Goal: Task Accomplishment & Management: Manage account settings

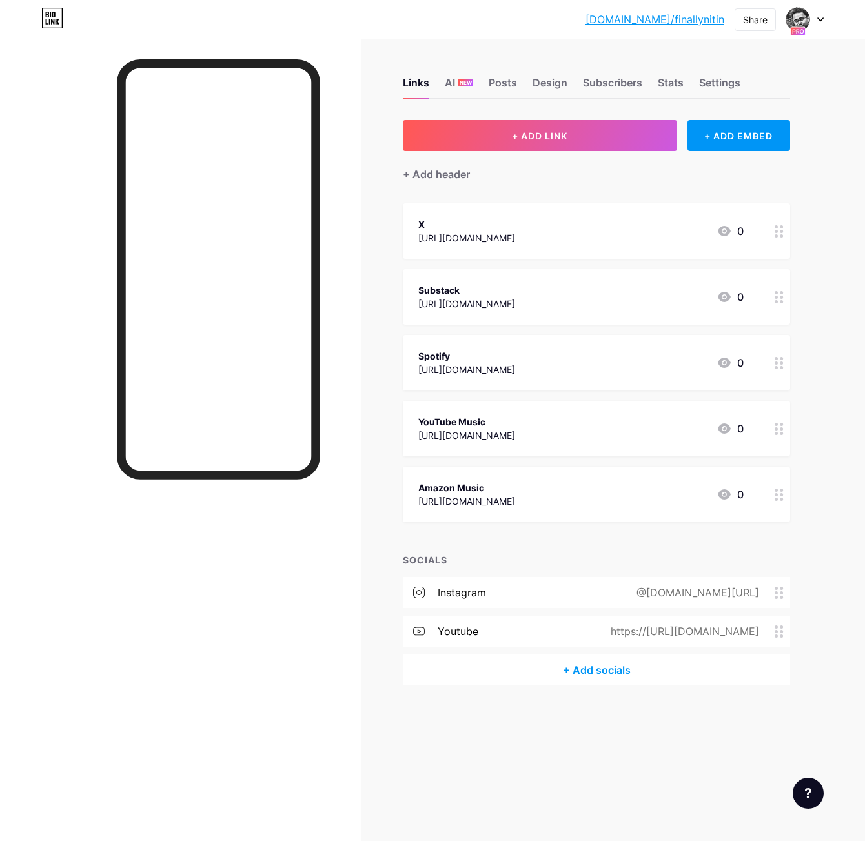
click at [551, 592] on div "@[DOMAIN_NAME][URL]" at bounding box center [695, 592] width 159 height 15
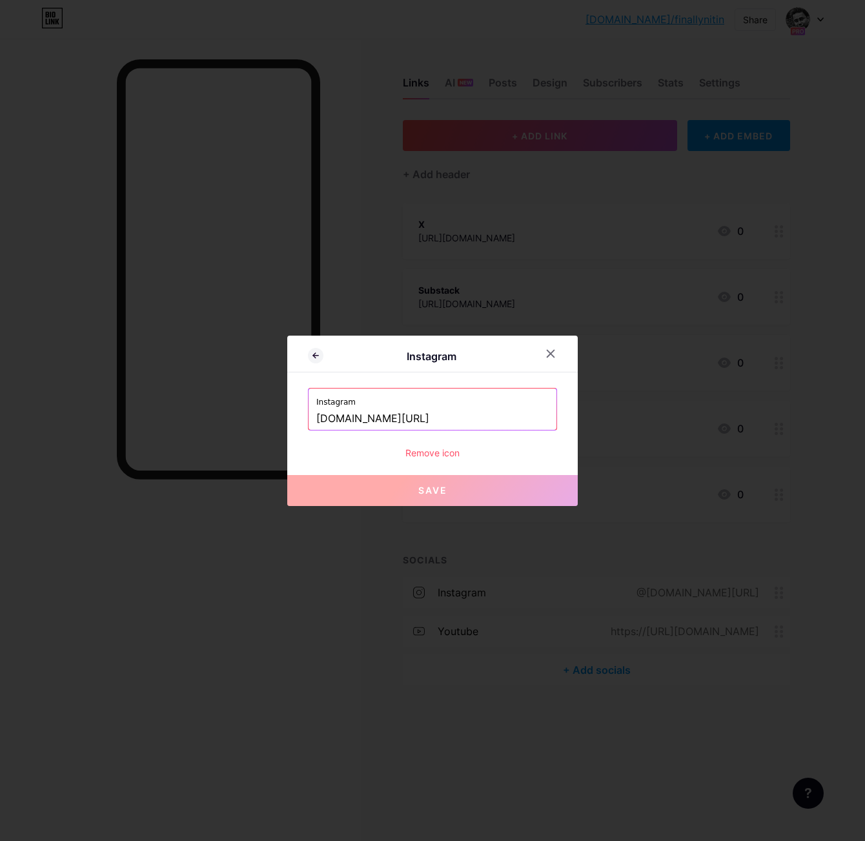
drag, startPoint x: 419, startPoint y: 420, endPoint x: 311, endPoint y: 419, distance: 108.4
click at [311, 419] on div "Instagram [DOMAIN_NAME][URL]" at bounding box center [432, 409] width 248 height 41
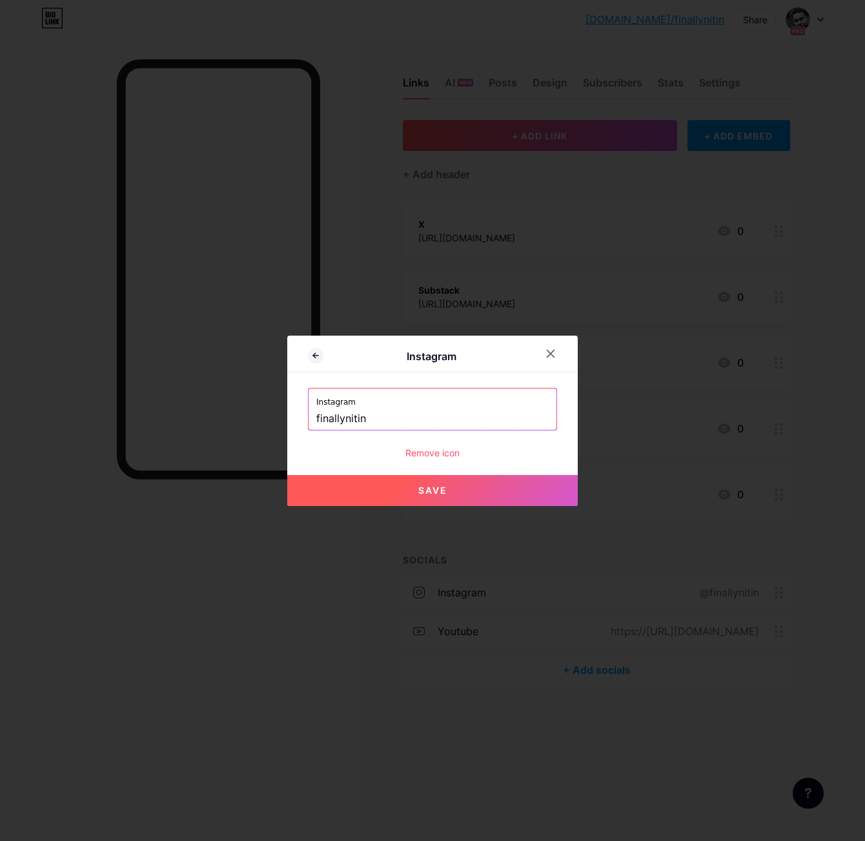
click at [421, 487] on span "Save" at bounding box center [432, 490] width 29 height 11
type input "[URL][DOMAIN_NAME]"
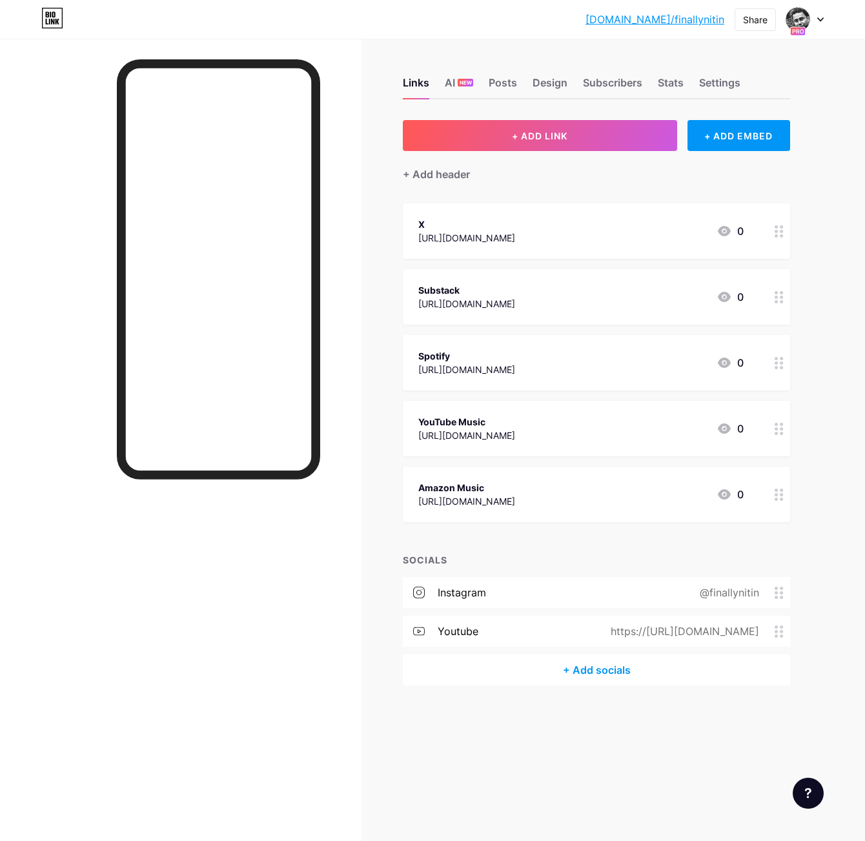
click at [551, 632] on div "https://[URL][DOMAIN_NAME]" at bounding box center [682, 630] width 185 height 15
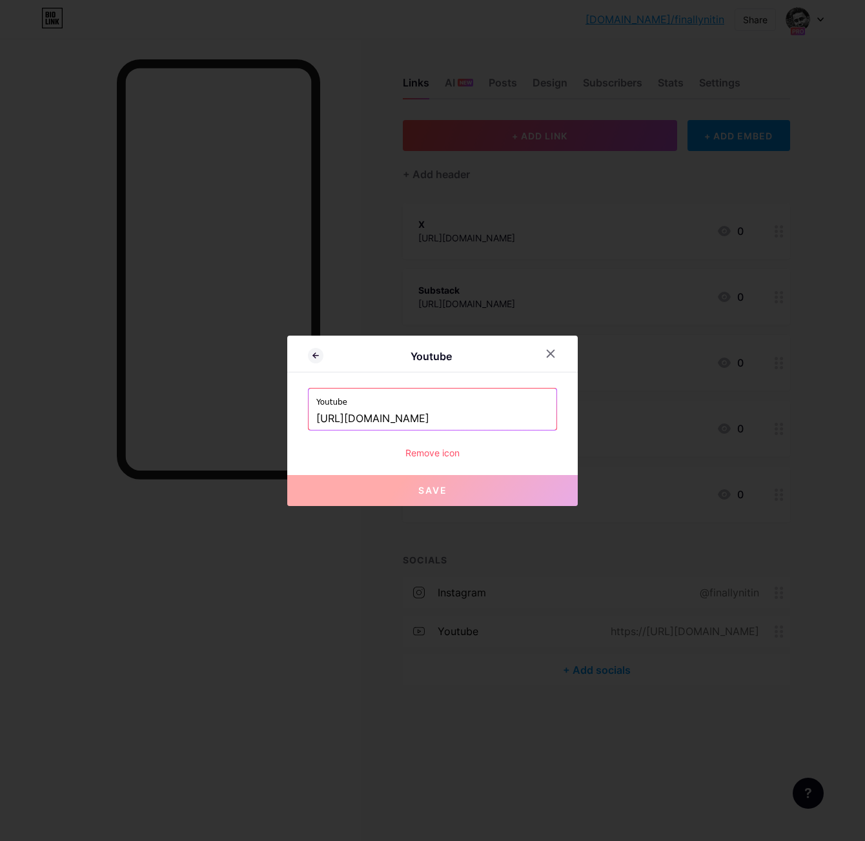
drag, startPoint x: 449, startPoint y: 420, endPoint x: 281, endPoint y: 421, distance: 167.8
click at [281, 421] on div "Youtube Youtube [URL][DOMAIN_NAME] Remove icon Save" at bounding box center [432, 420] width 865 height 841
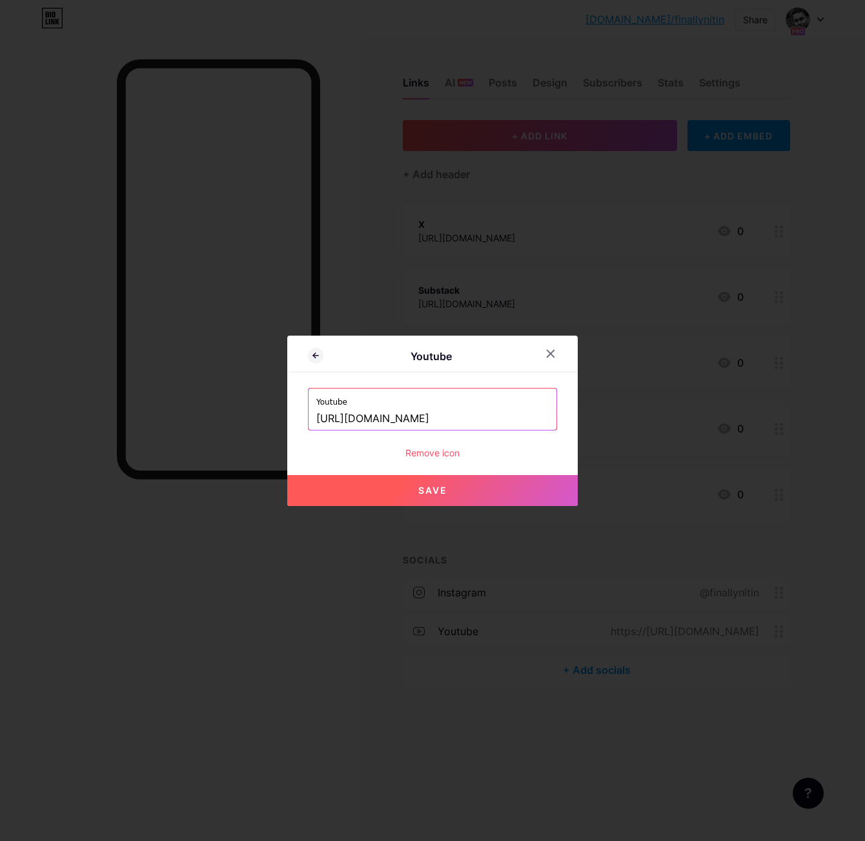
click at [374, 421] on input "[URL][DOMAIN_NAME]" at bounding box center [432, 419] width 232 height 22
drag, startPoint x: 363, startPoint y: 418, endPoint x: 311, endPoint y: 416, distance: 51.7
click at [311, 416] on div "Youtube [URL][DOMAIN_NAME]" at bounding box center [432, 409] width 248 height 41
click at [376, 484] on button "Save" at bounding box center [432, 490] width 290 height 31
type input "[URL][DOMAIN_NAME]"
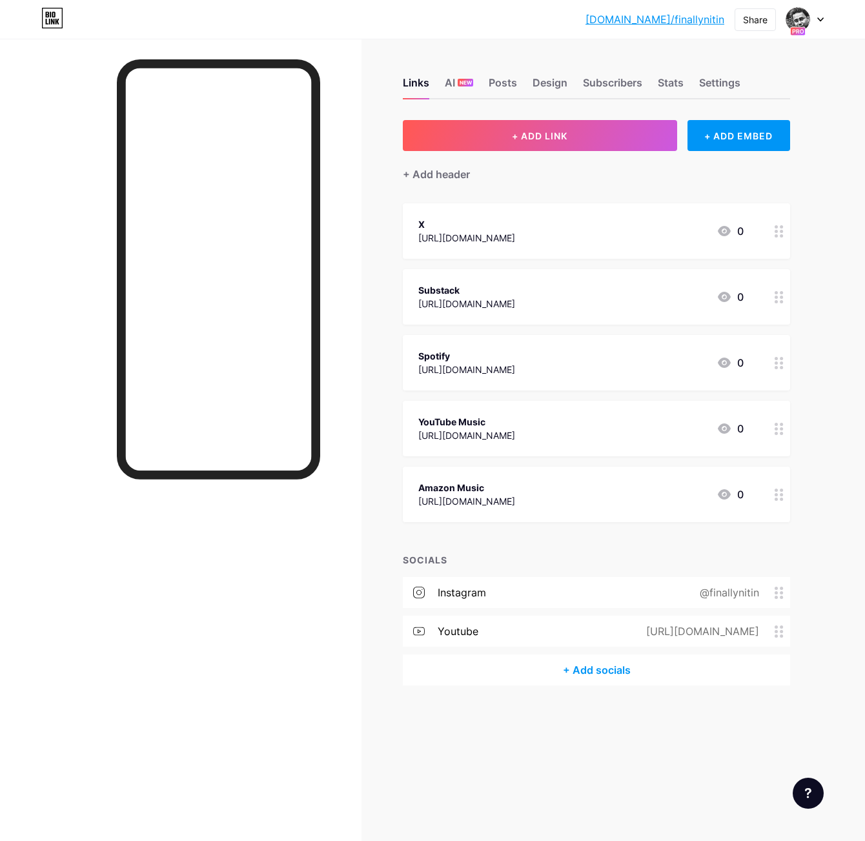
click at [245, 607] on div at bounding box center [218, 469] width 203 height 820
click at [456, 633] on div "youtube" at bounding box center [458, 630] width 41 height 15
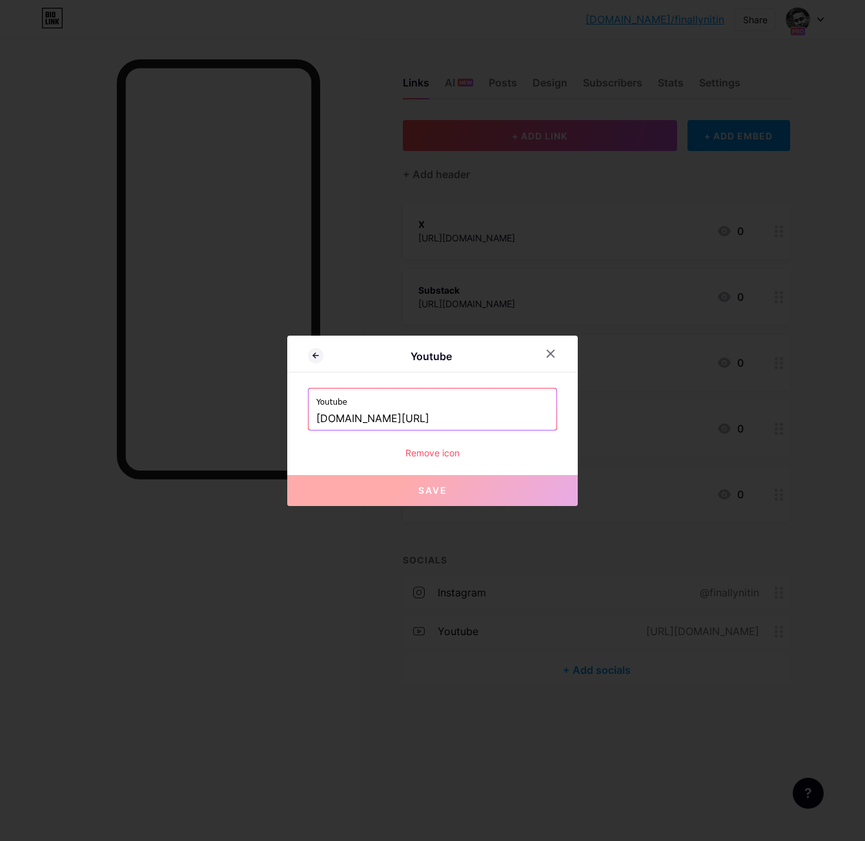
click at [263, 588] on div at bounding box center [432, 420] width 865 height 841
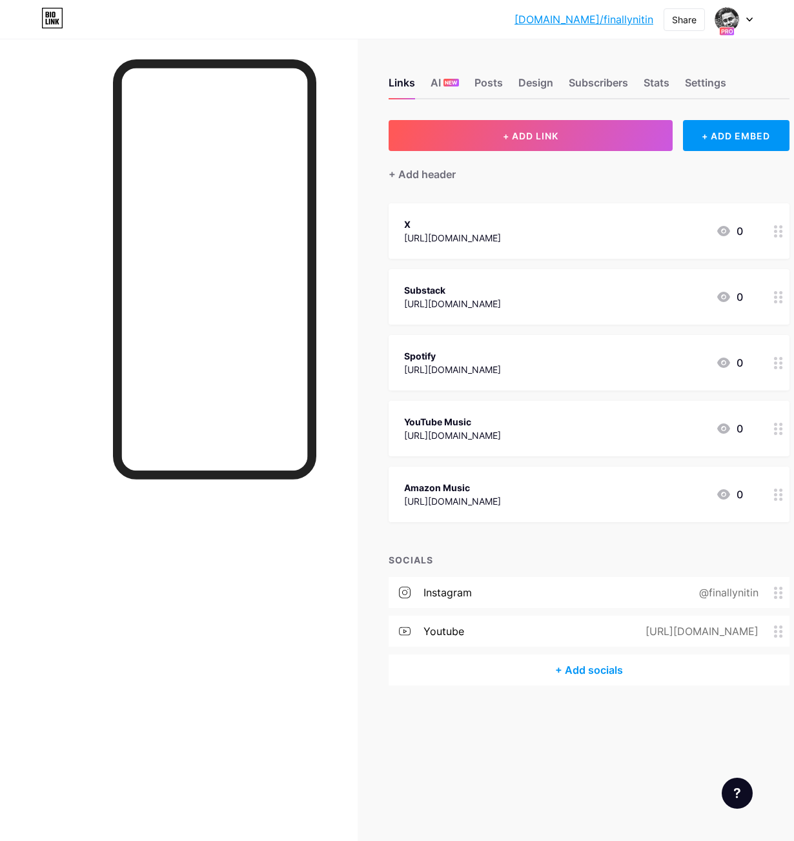
drag, startPoint x: 486, startPoint y: 238, endPoint x: 403, endPoint y: 237, distance: 83.3
click at [403, 237] on div "X [URL][DOMAIN_NAME] 0" at bounding box center [589, 231] width 401 height 56
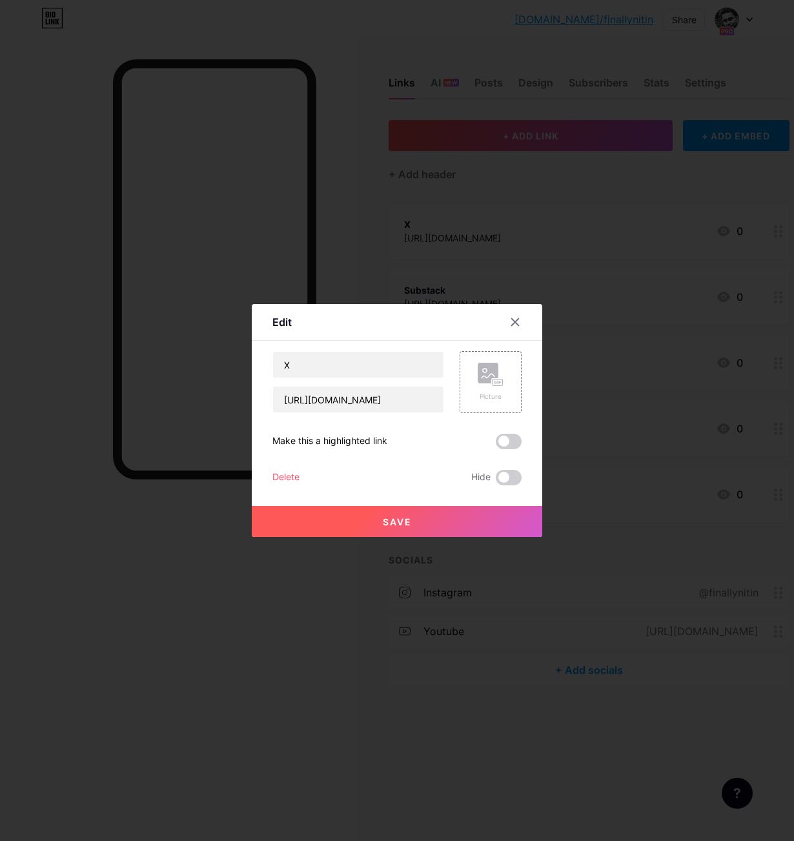
copy div "[URL][DOMAIN_NAME]"
click at [513, 322] on icon at bounding box center [515, 322] width 10 height 10
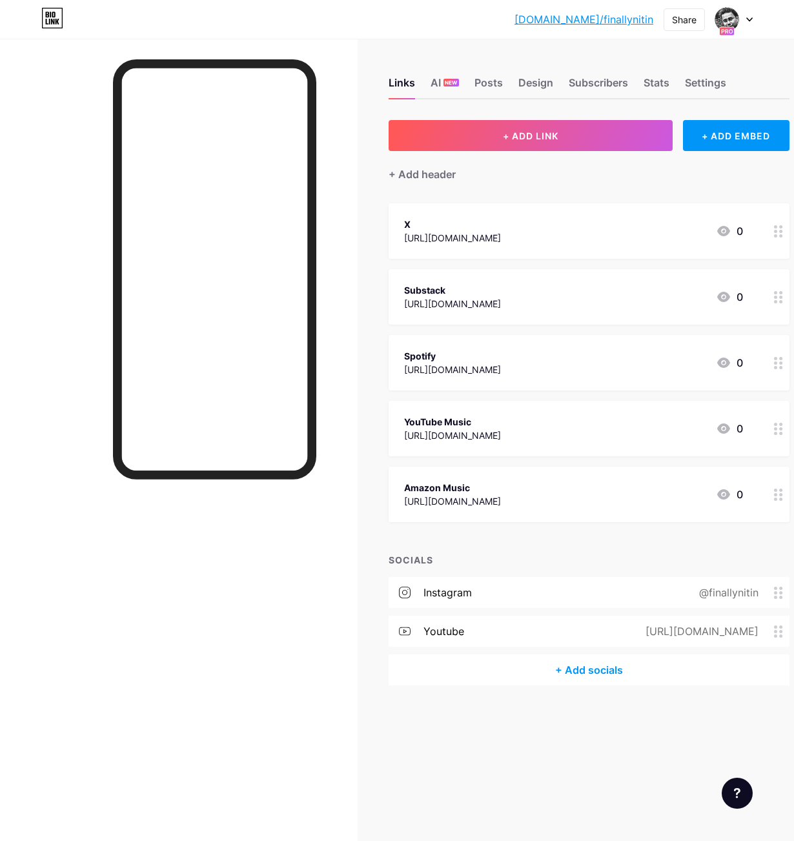
click at [551, 670] on div "+ Add socials" at bounding box center [589, 669] width 401 height 31
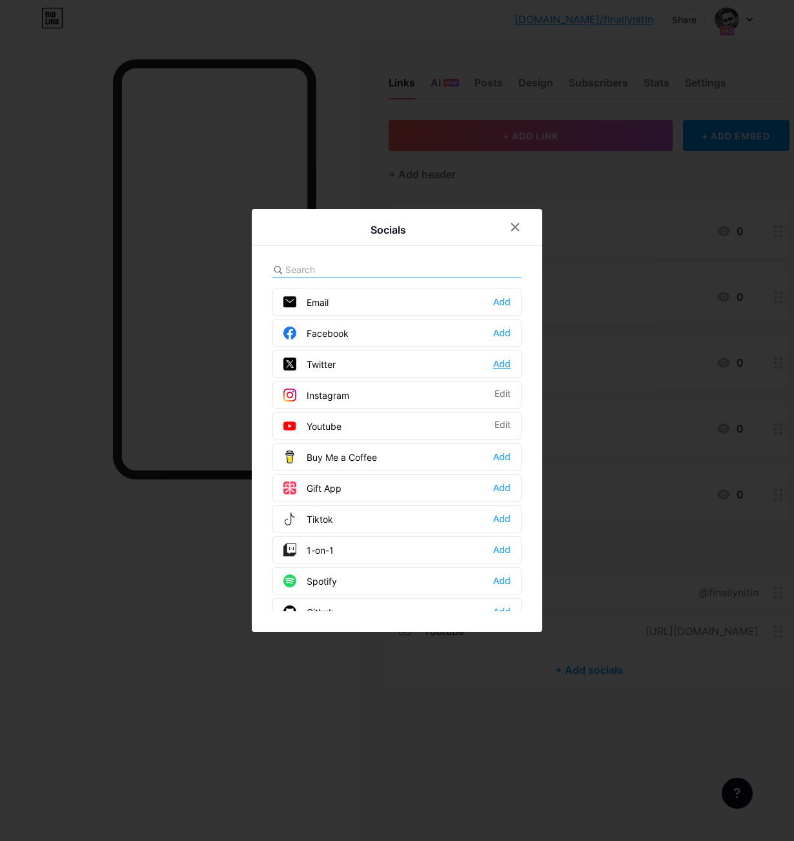
click at [500, 365] on div "Add" at bounding box center [501, 364] width 17 height 13
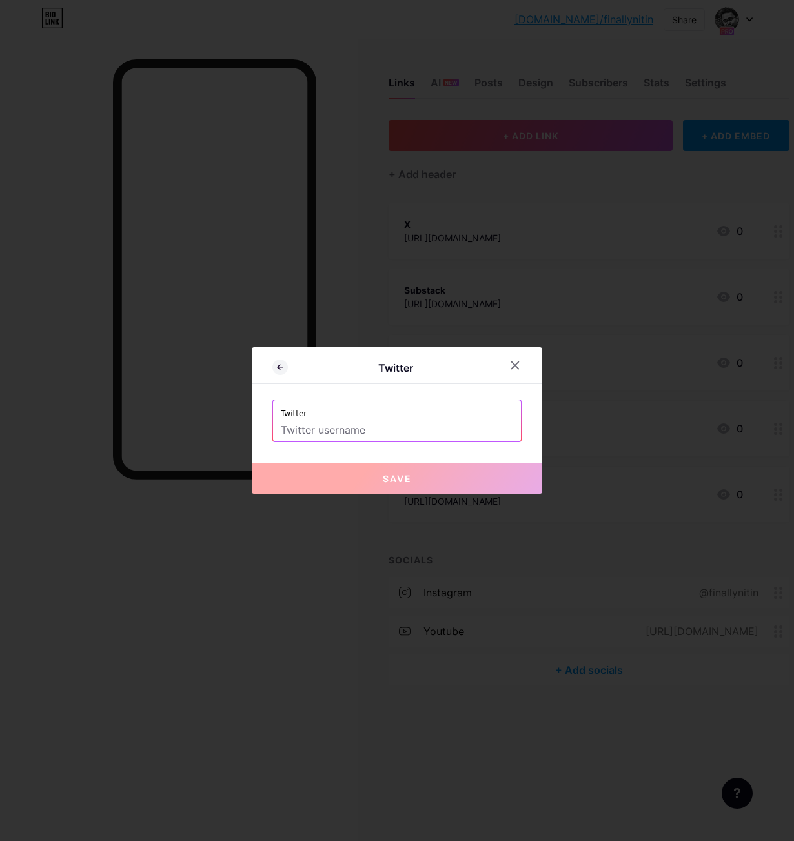
click at [412, 432] on input "text" at bounding box center [397, 430] width 232 height 22
paste input "[URL][DOMAIN_NAME]"
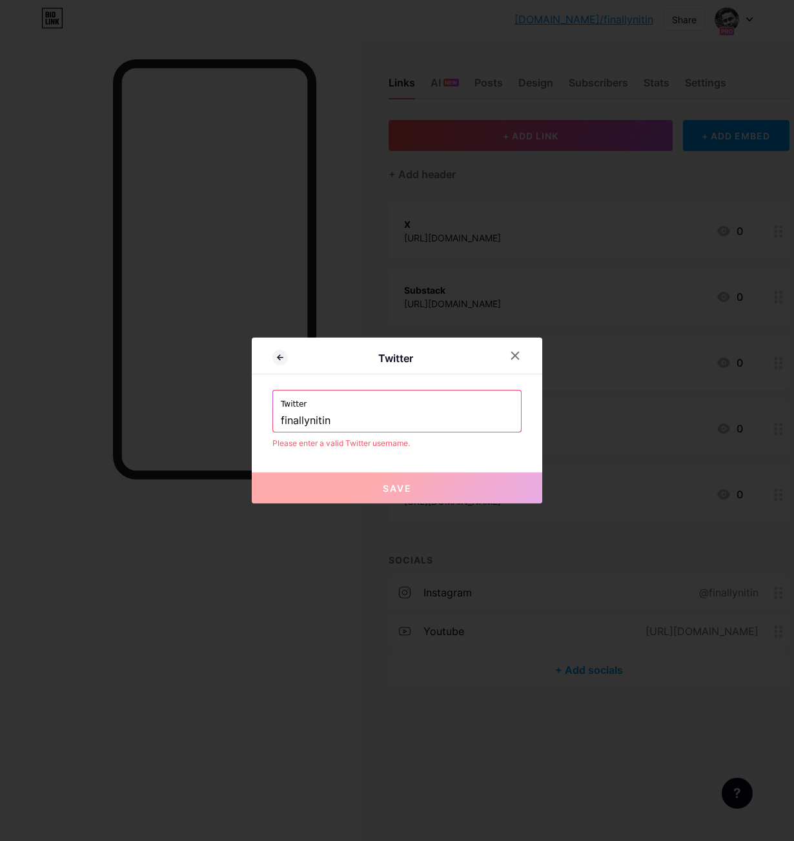
drag, startPoint x: 350, startPoint y: 424, endPoint x: 255, endPoint y: 415, distance: 95.3
click at [255, 415] on div "Twitter Twitter finallynitin Please enter a valid Twitter username. Save" at bounding box center [397, 421] width 290 height 166
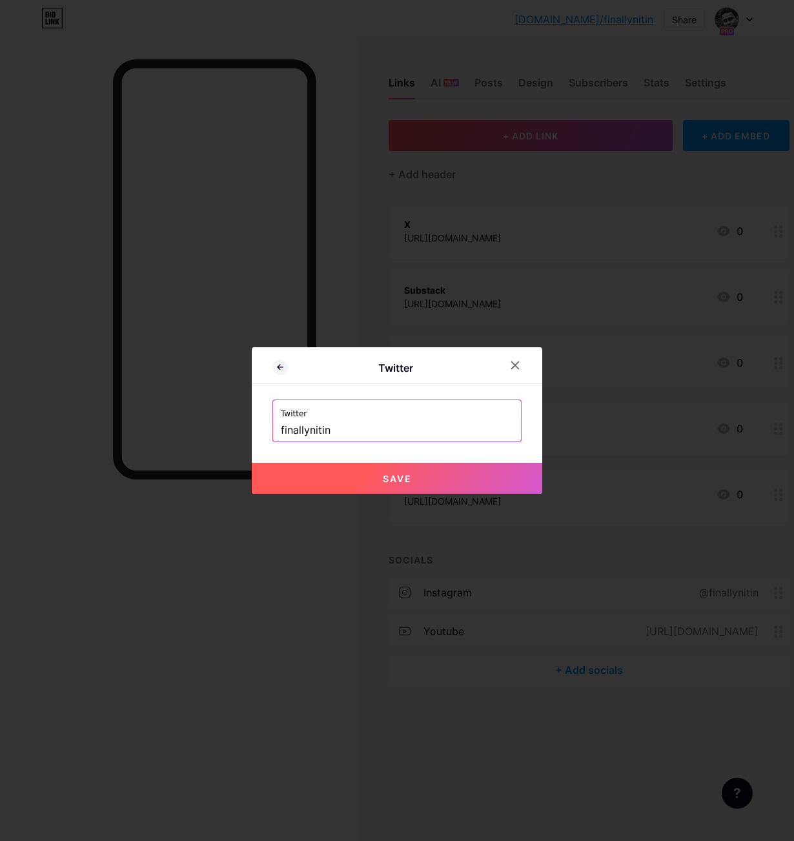
click at [408, 481] on span "Save" at bounding box center [397, 478] width 29 height 11
type input "[URL][DOMAIN_NAME]"
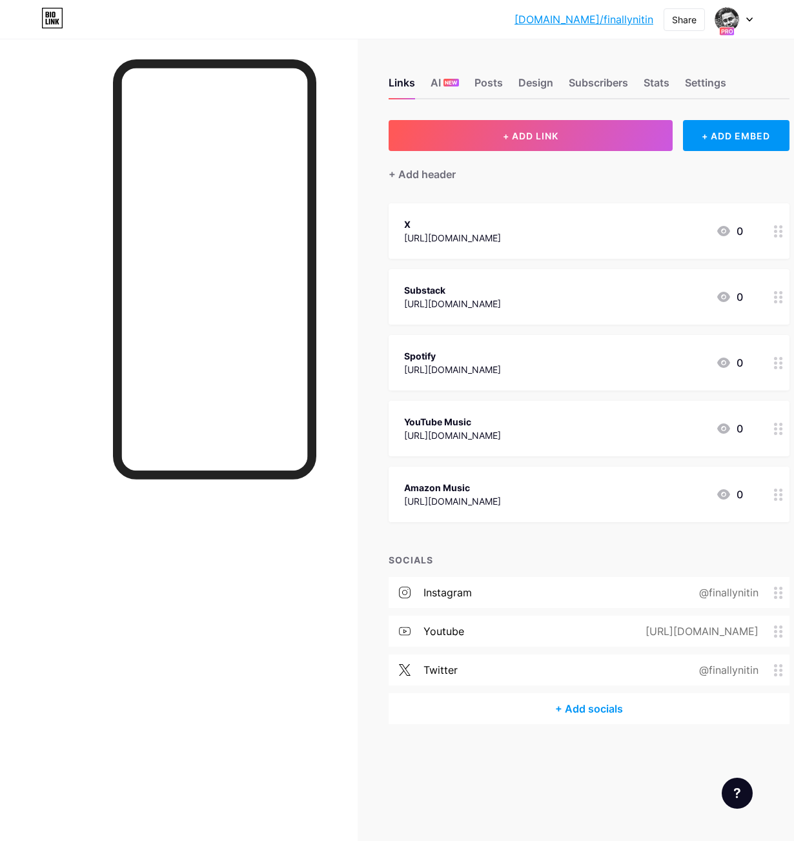
click at [501, 367] on div "[URL][DOMAIN_NAME]" at bounding box center [452, 370] width 97 height 14
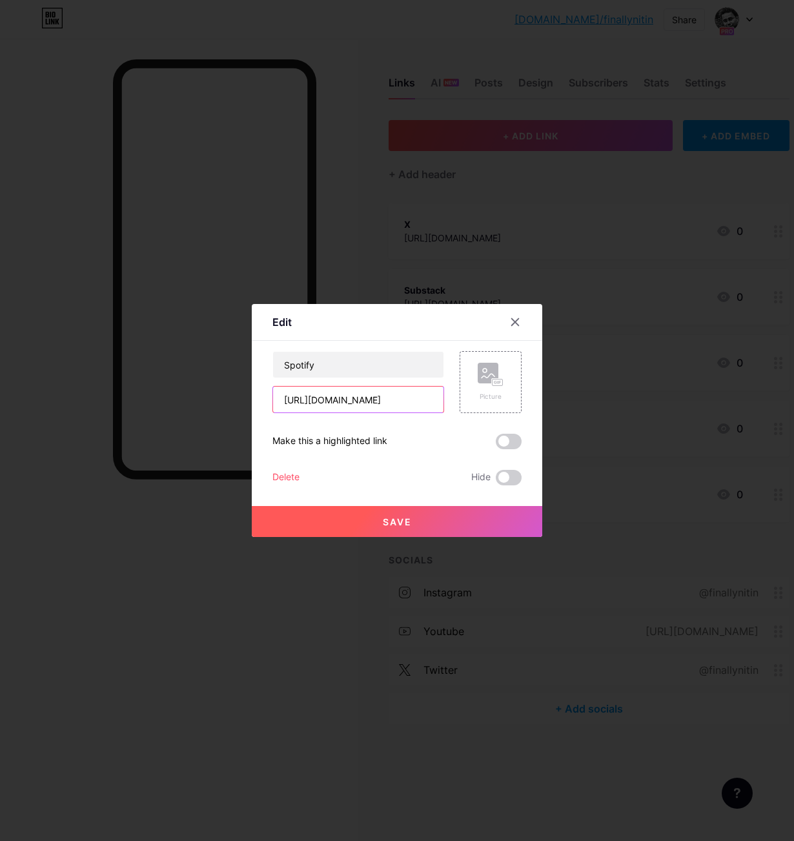
click at [392, 402] on input "[URL][DOMAIN_NAME]" at bounding box center [358, 400] width 170 height 26
drag, startPoint x: 56, startPoint y: 625, endPoint x: 80, endPoint y: 632, distance: 25.4
click at [58, 626] on div at bounding box center [397, 420] width 794 height 841
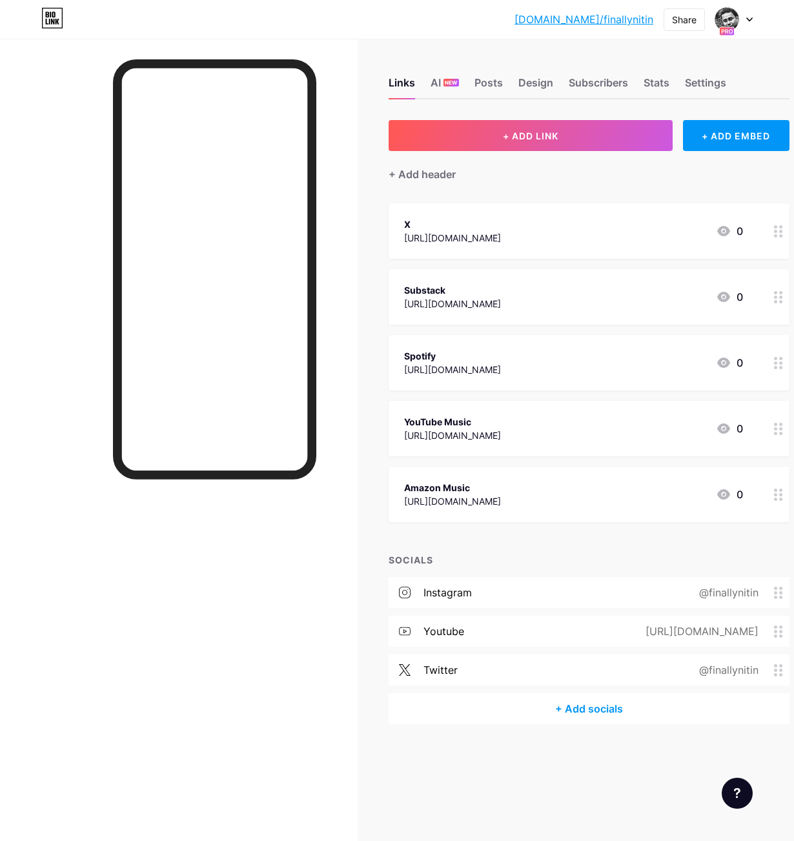
click at [551, 711] on div "+ Add socials" at bounding box center [589, 708] width 401 height 31
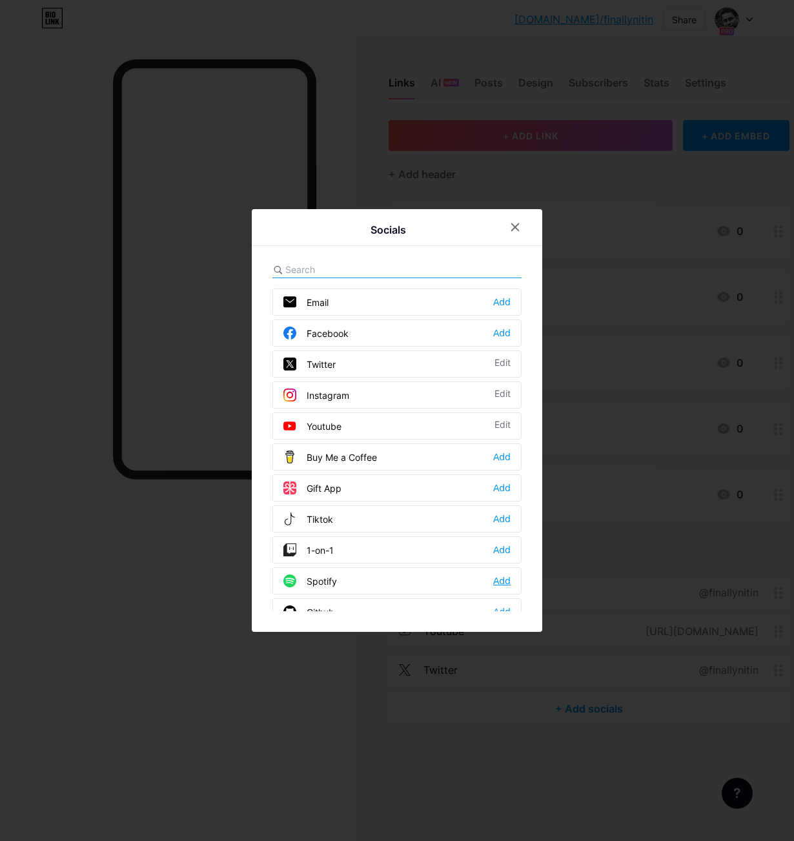
click at [501, 583] on div "Add" at bounding box center [501, 580] width 17 height 13
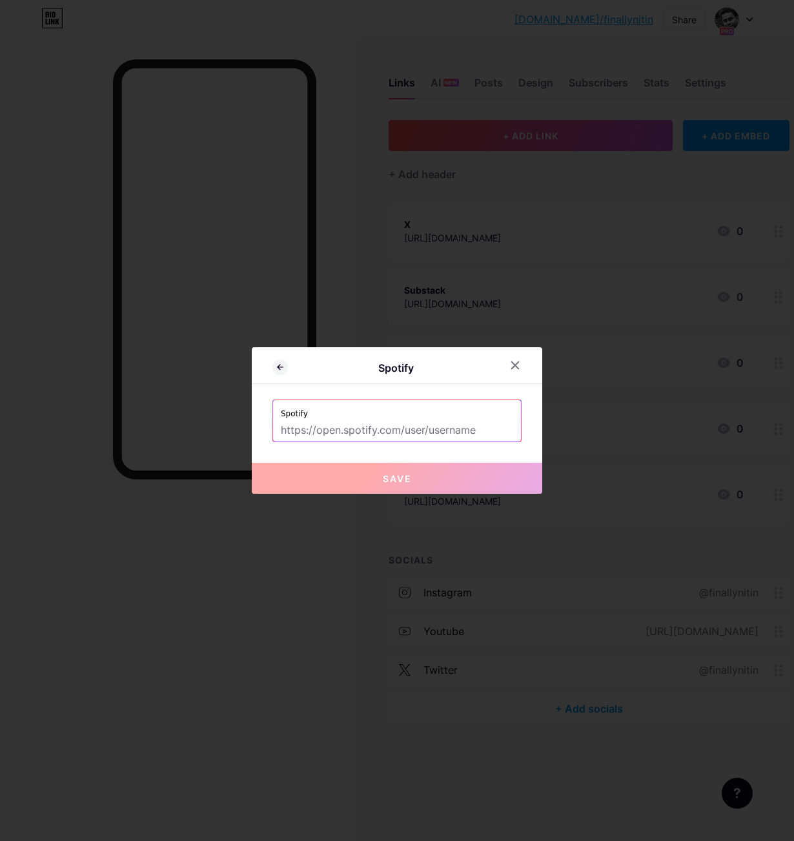
click at [401, 428] on input "text" at bounding box center [397, 430] width 232 height 22
paste input "[URL][DOMAIN_NAME]"
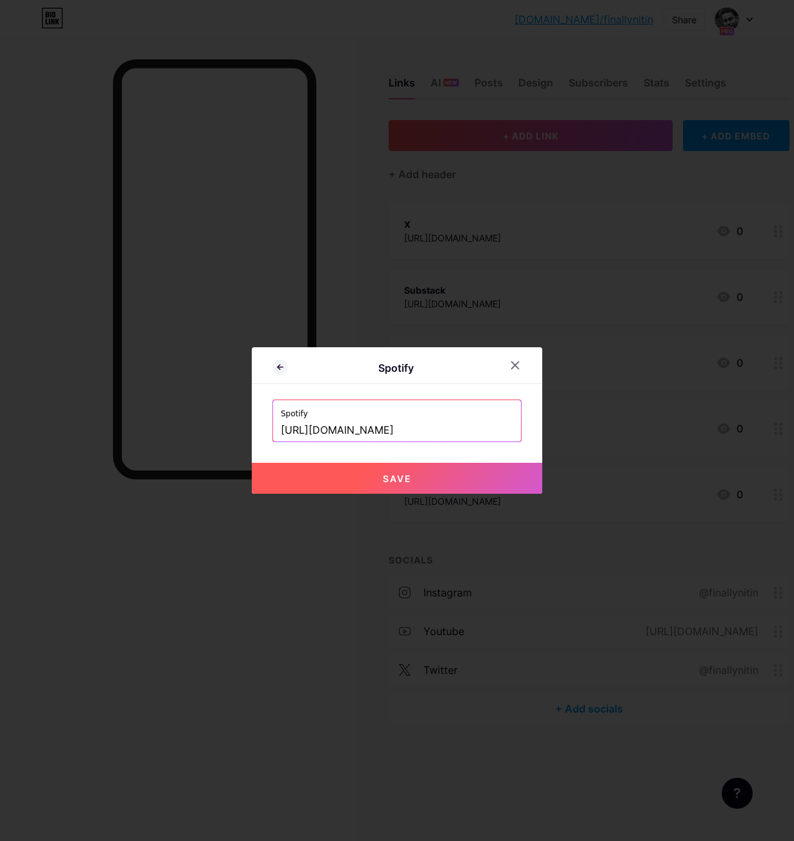
type input "[URL][DOMAIN_NAME]"
click at [436, 450] on div "Spotify Spotify [URL][DOMAIN_NAME] Save" at bounding box center [397, 420] width 290 height 147
click at [394, 479] on span "Save" at bounding box center [397, 478] width 29 height 11
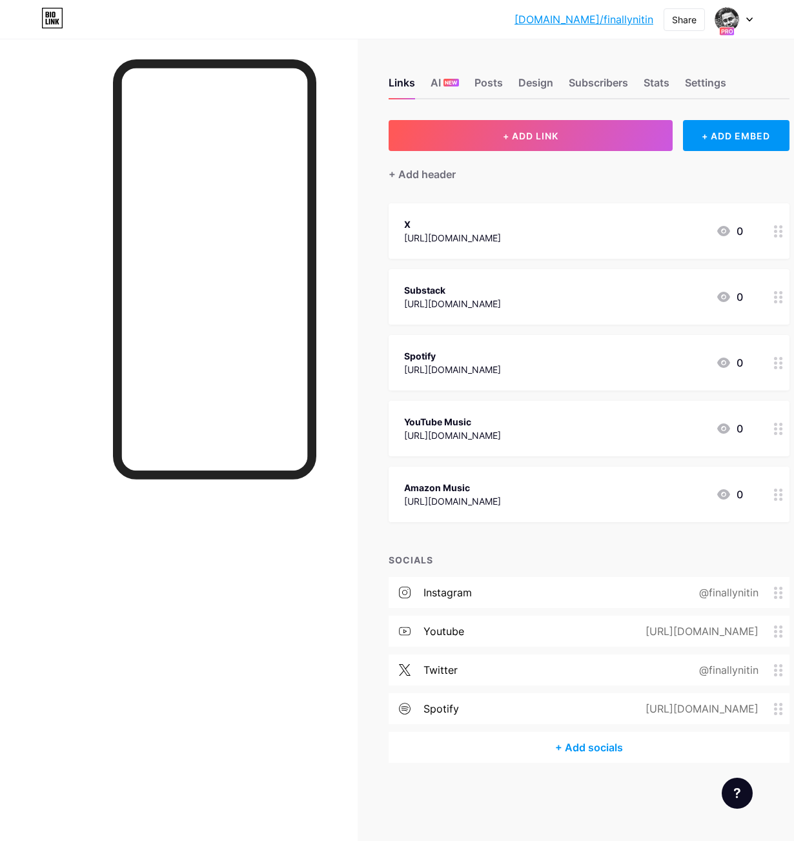
click at [551, 231] on circle at bounding box center [780, 231] width 3 height 3
click at [288, 474] on div "Delete" at bounding box center [285, 477] width 27 height 15
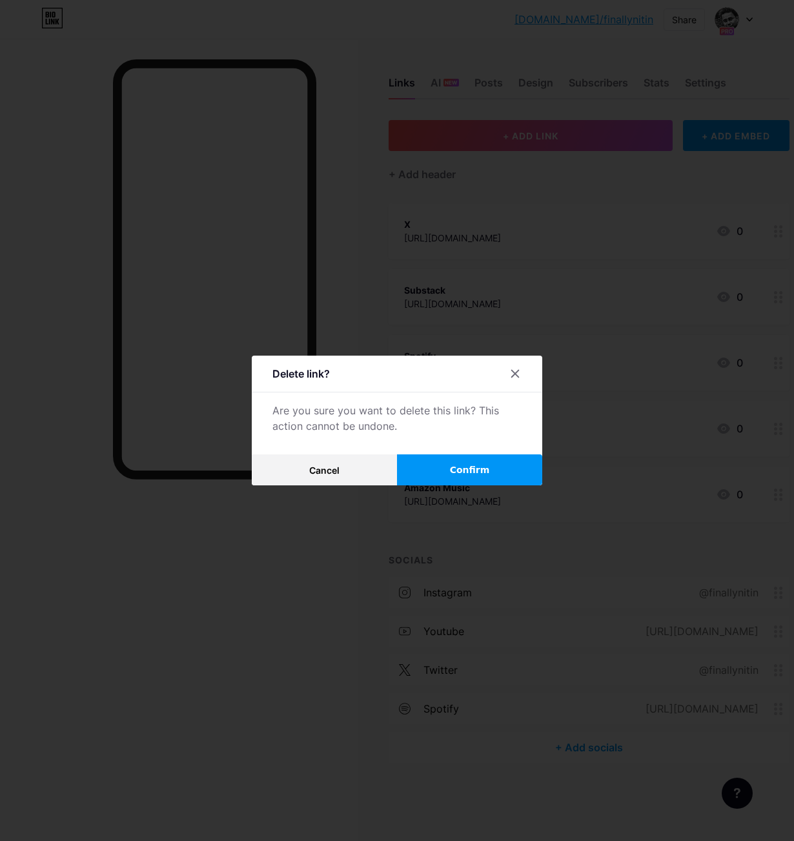
click at [472, 474] on span "Confirm" at bounding box center [470, 470] width 40 height 14
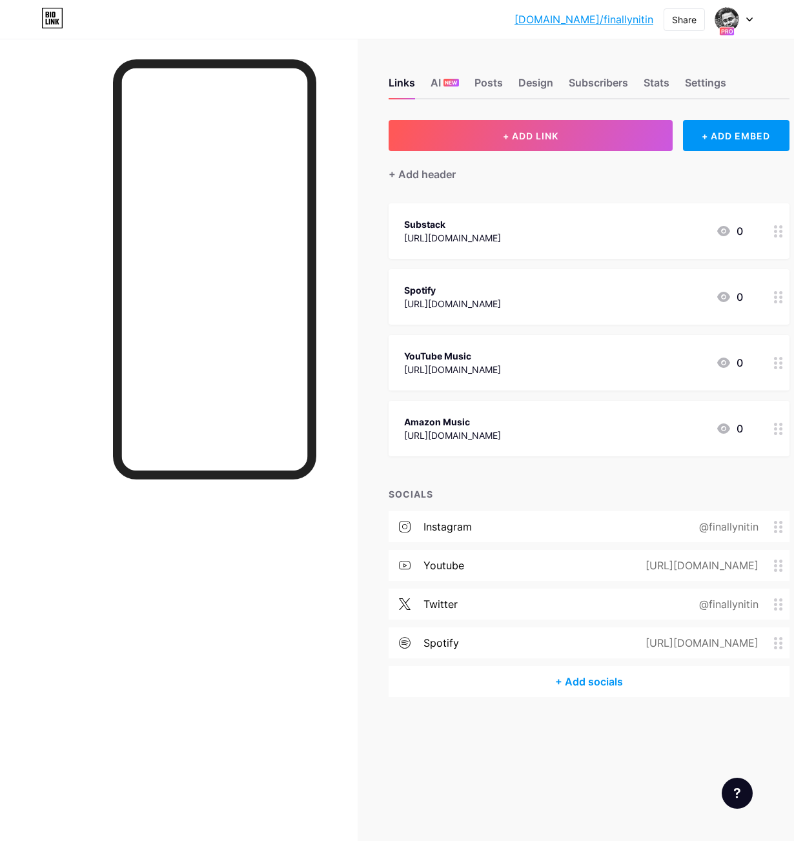
click at [551, 300] on circle at bounding box center [780, 301] width 3 height 3
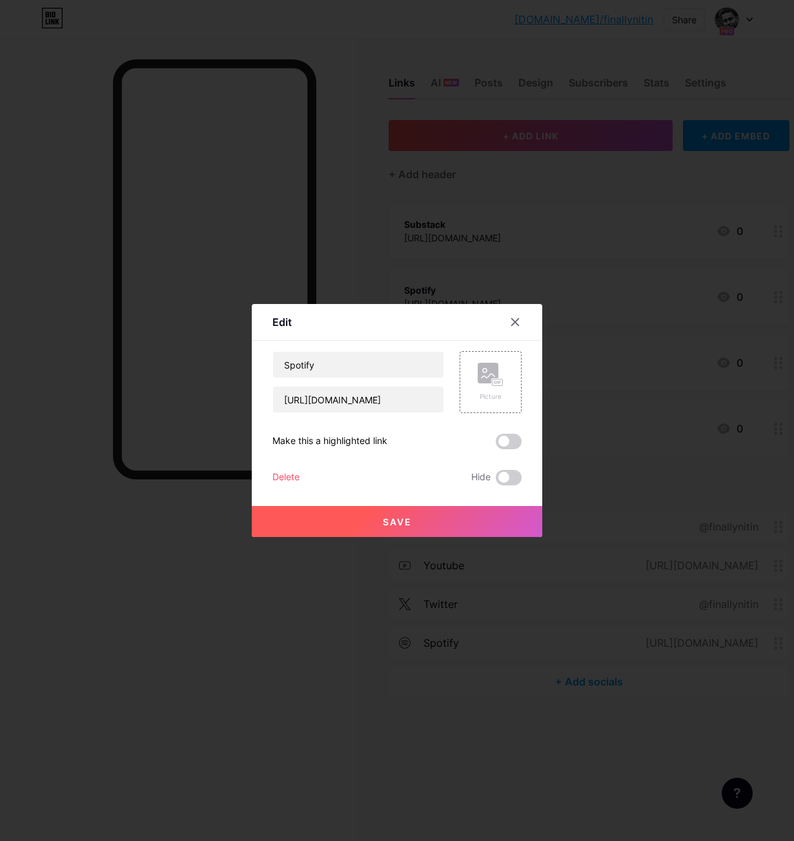
click at [283, 476] on div "Delete" at bounding box center [285, 477] width 27 height 15
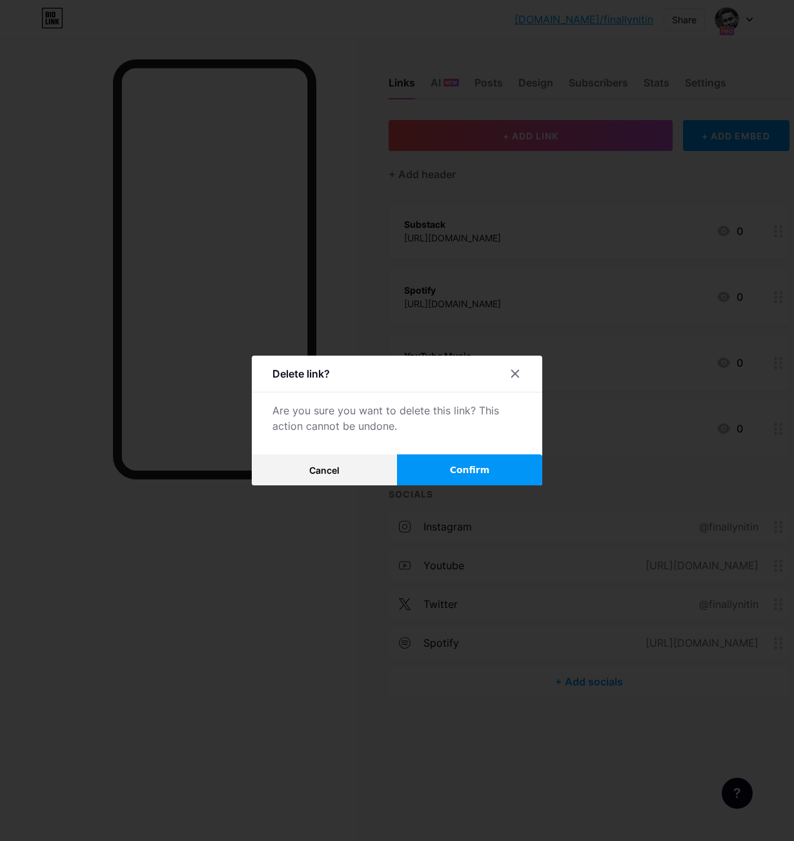
click at [468, 469] on span "Confirm" at bounding box center [470, 470] width 40 height 14
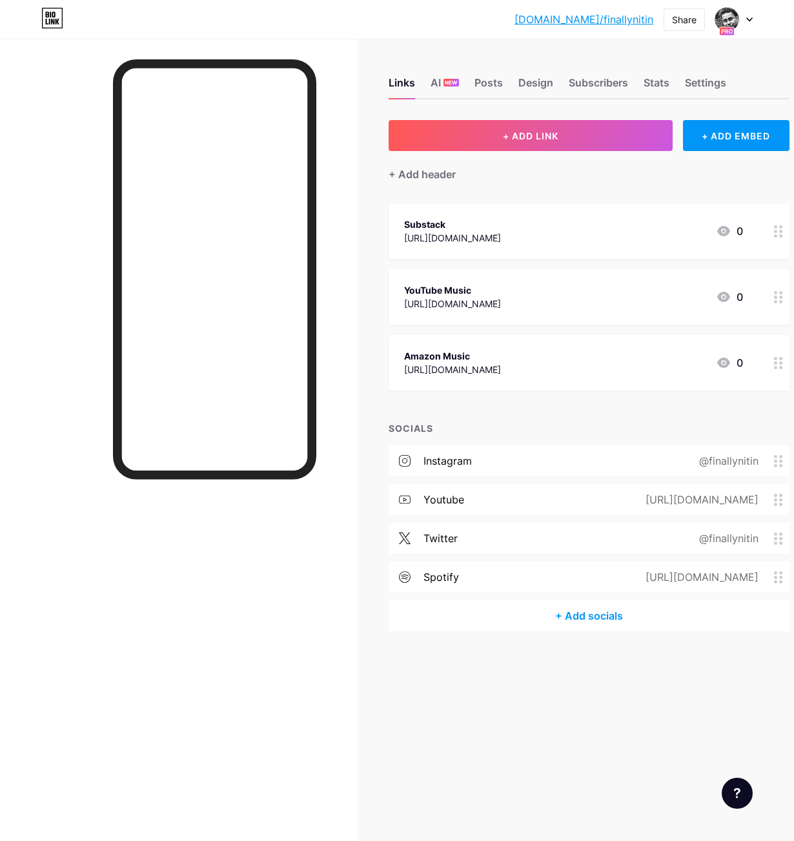
click at [501, 304] on div "[URL][DOMAIN_NAME]" at bounding box center [452, 304] width 97 height 14
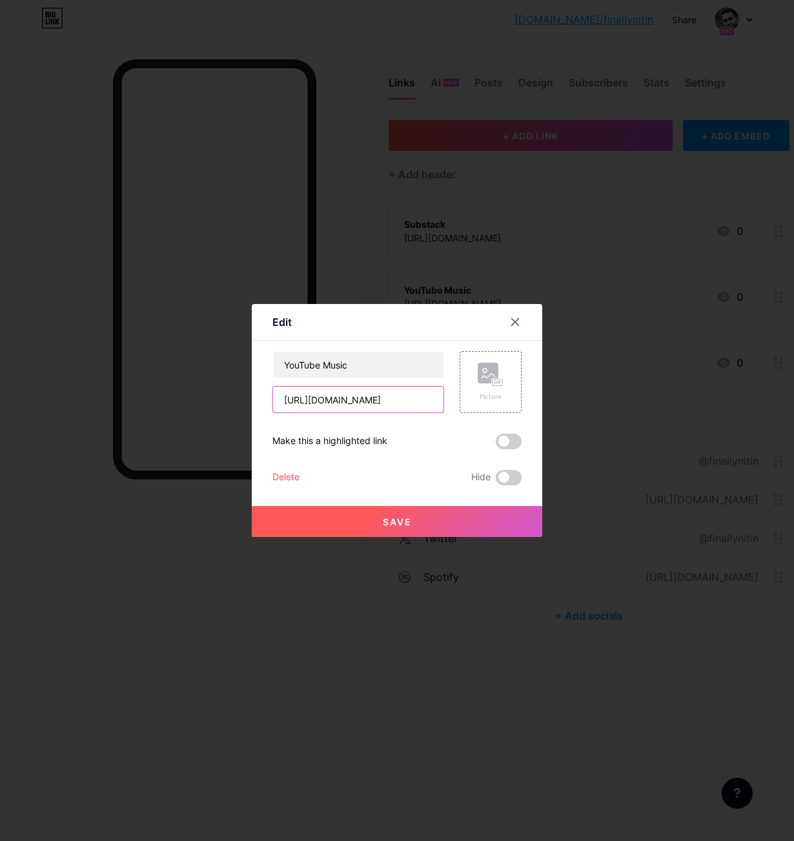
click at [352, 399] on input "[URL][DOMAIN_NAME]" at bounding box center [358, 400] width 170 height 26
drag, startPoint x: 185, startPoint y: 634, endPoint x: 368, endPoint y: 636, distance: 183.3
click at [186, 633] on div at bounding box center [397, 420] width 794 height 841
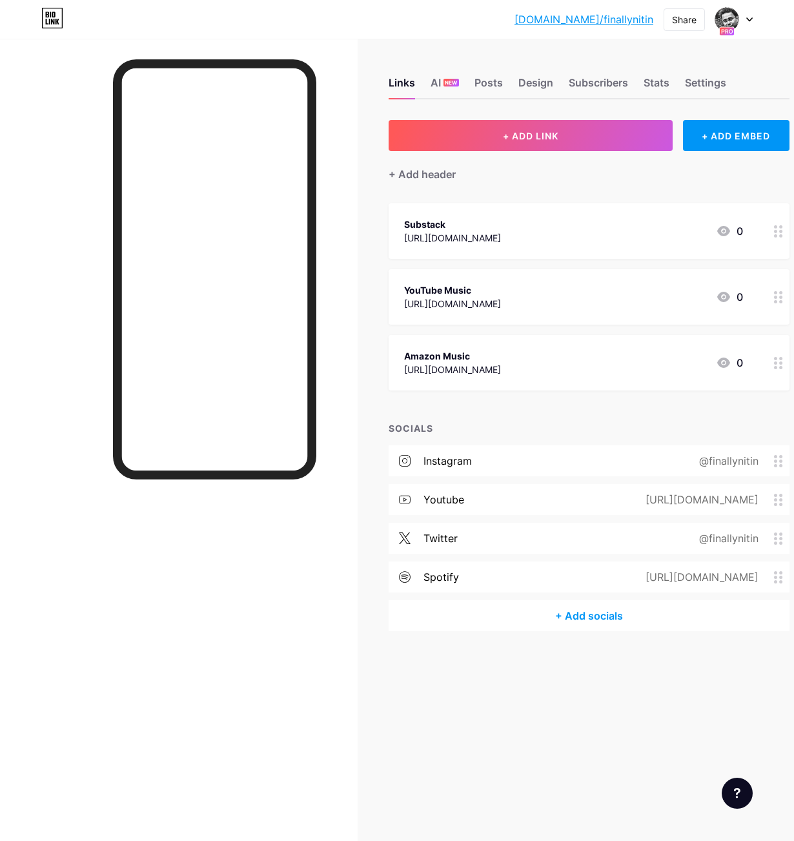
click at [551, 614] on div "+ Add socials" at bounding box center [589, 615] width 401 height 31
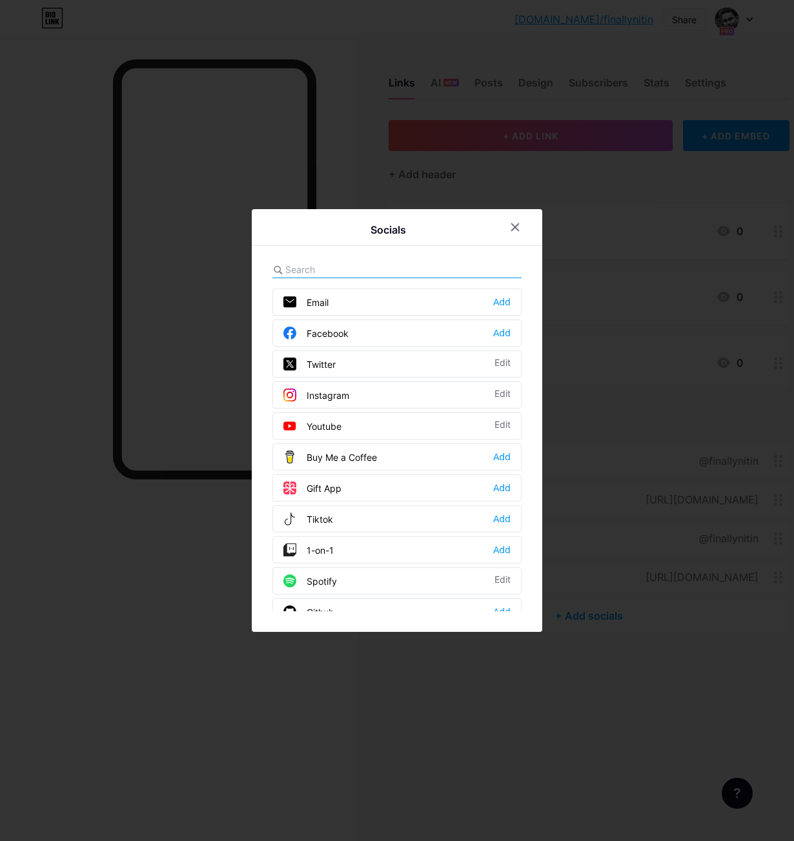
click at [365, 269] on input "text" at bounding box center [356, 270] width 143 height 14
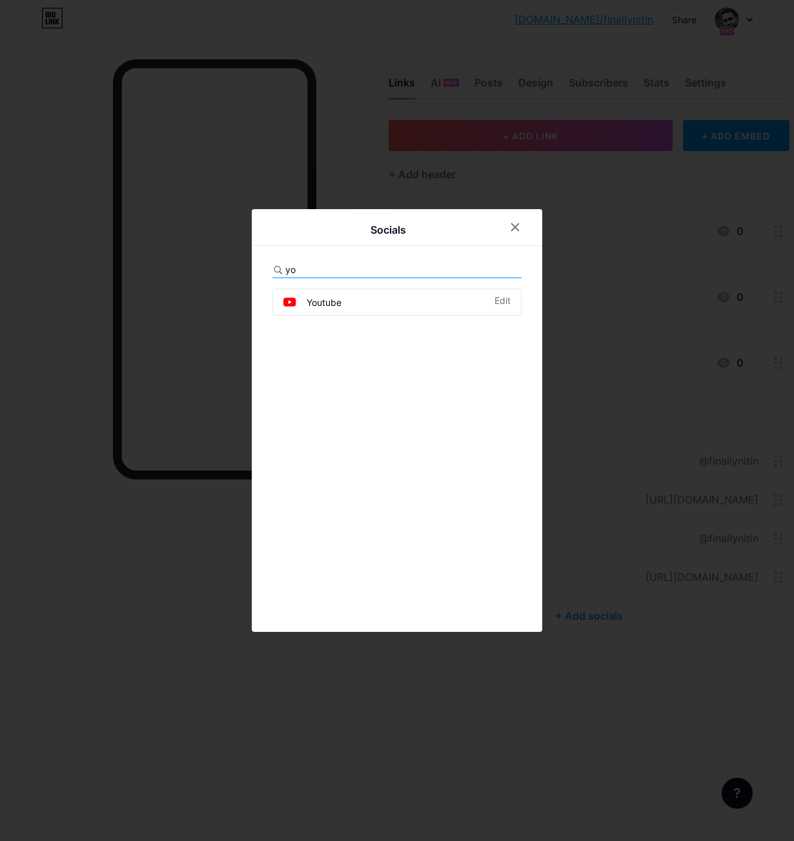
type input "y"
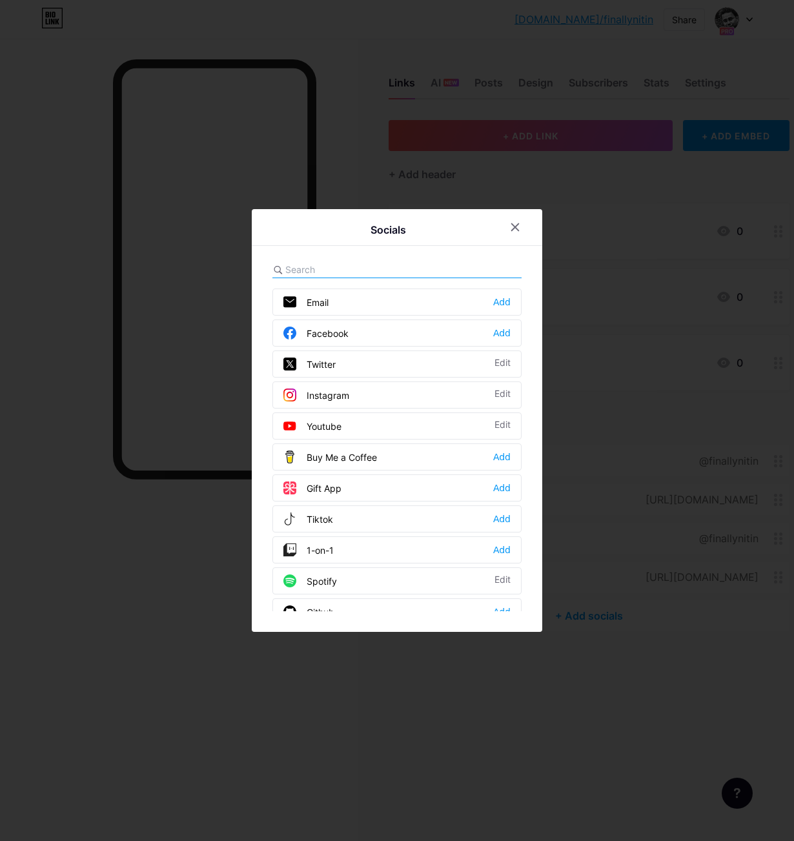
click at [300, 712] on div at bounding box center [397, 420] width 794 height 841
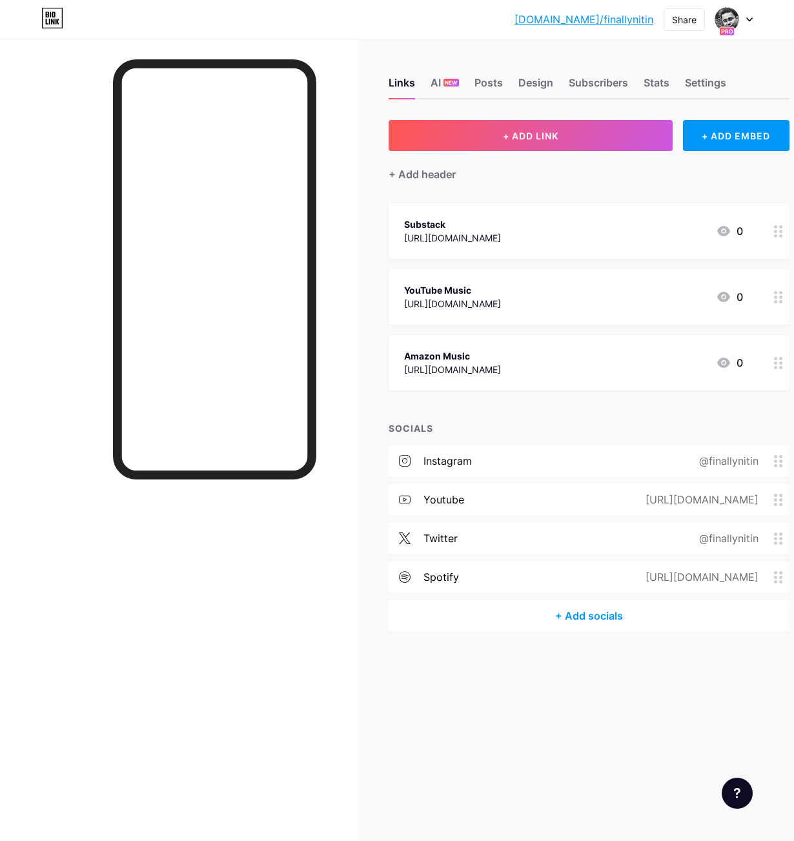
click at [501, 238] on div "[URL][DOMAIN_NAME]" at bounding box center [452, 238] width 97 height 14
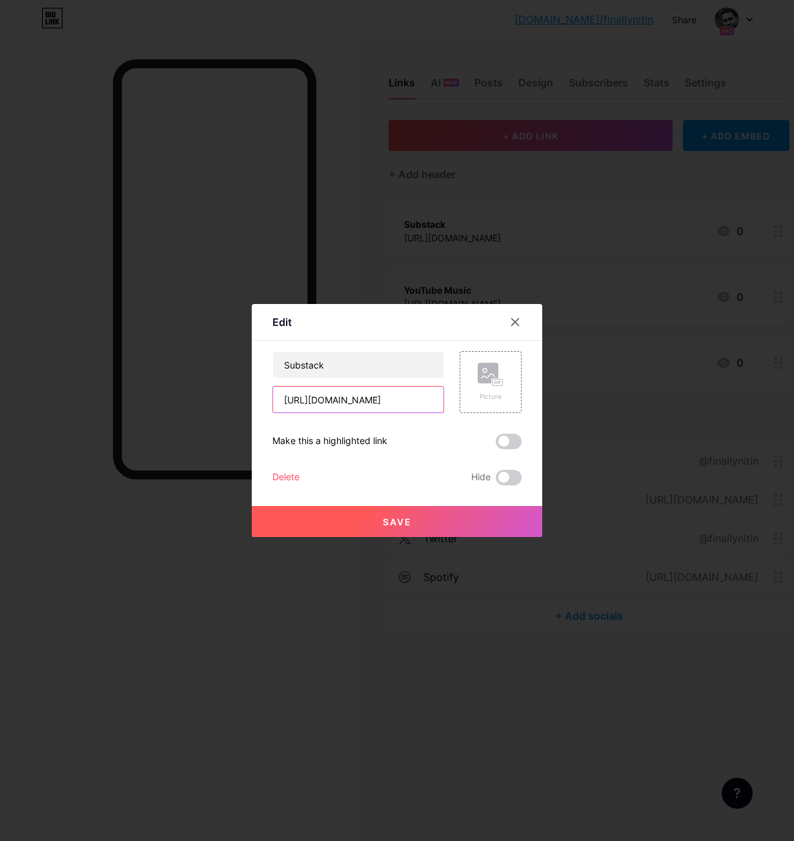
click at [352, 394] on input "[URL][DOMAIN_NAME]" at bounding box center [358, 400] width 170 height 26
drag, startPoint x: 267, startPoint y: 623, endPoint x: 274, endPoint y: 623, distance: 7.1
click at [268, 623] on div at bounding box center [397, 420] width 794 height 841
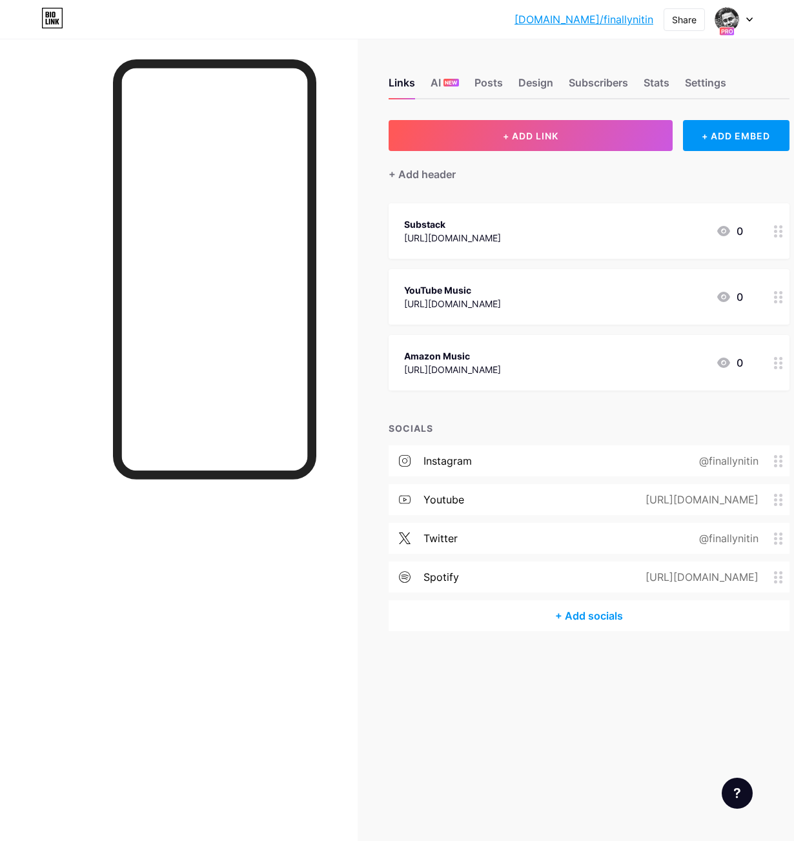
click at [551, 615] on div "+ Add socials" at bounding box center [589, 615] width 401 height 31
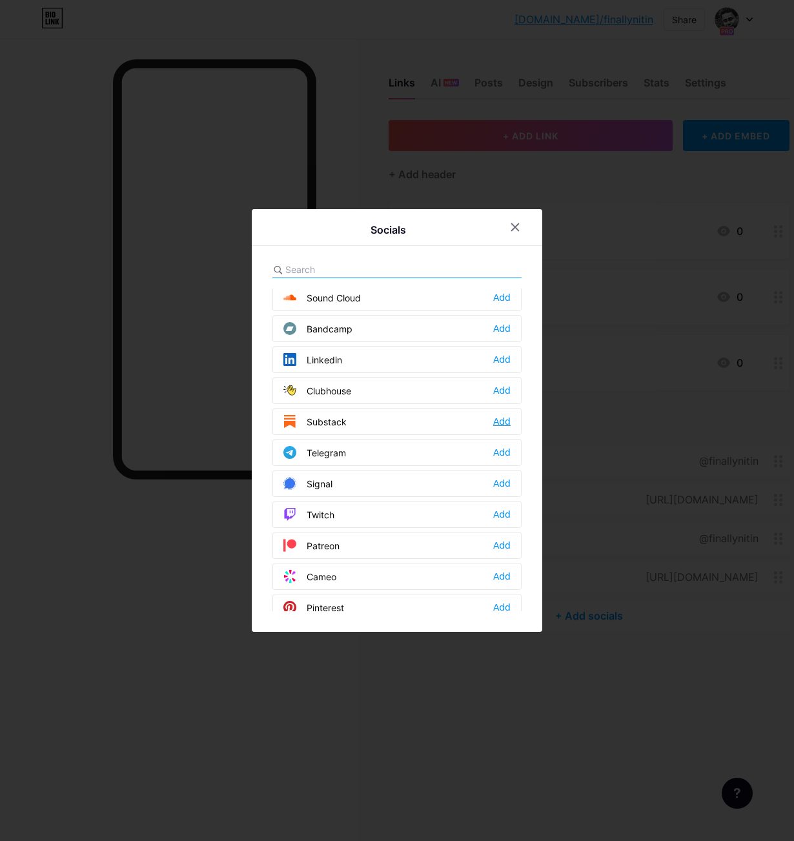
click at [505, 419] on div "Add" at bounding box center [501, 421] width 17 height 13
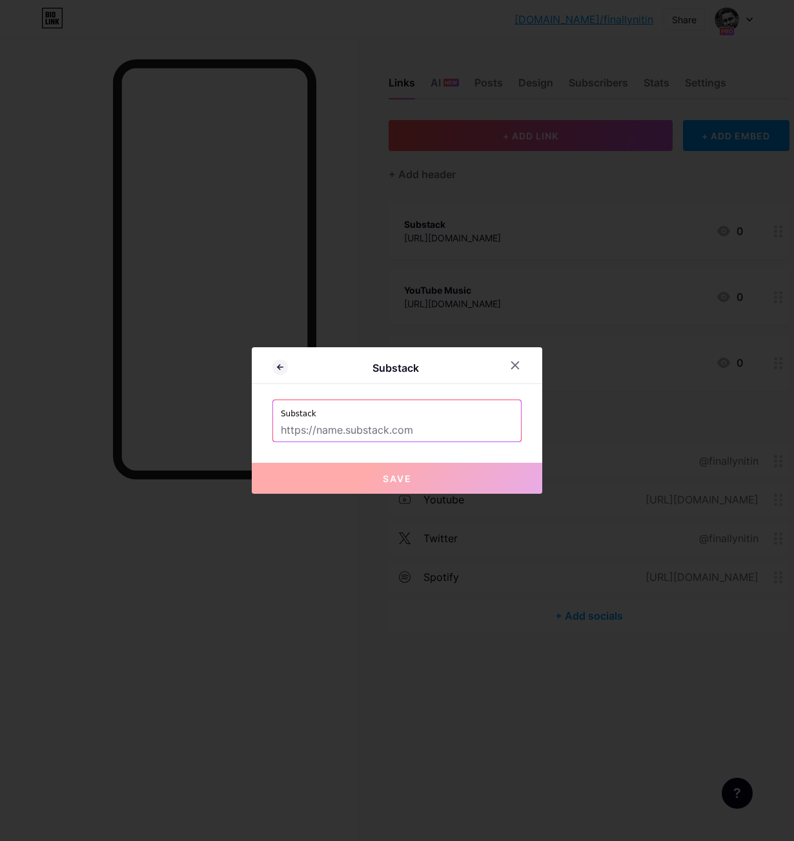
click at [389, 432] on input "text" at bounding box center [397, 430] width 232 height 22
paste input "[URL][DOMAIN_NAME]"
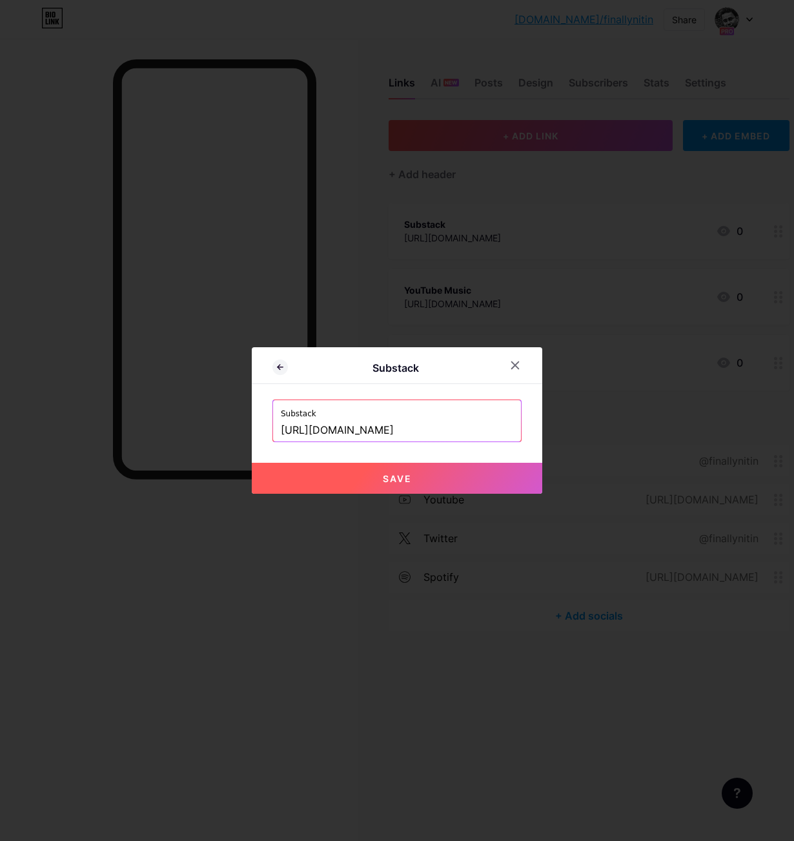
type input "[URL][DOMAIN_NAME]"
click at [394, 478] on span "Save" at bounding box center [397, 478] width 29 height 11
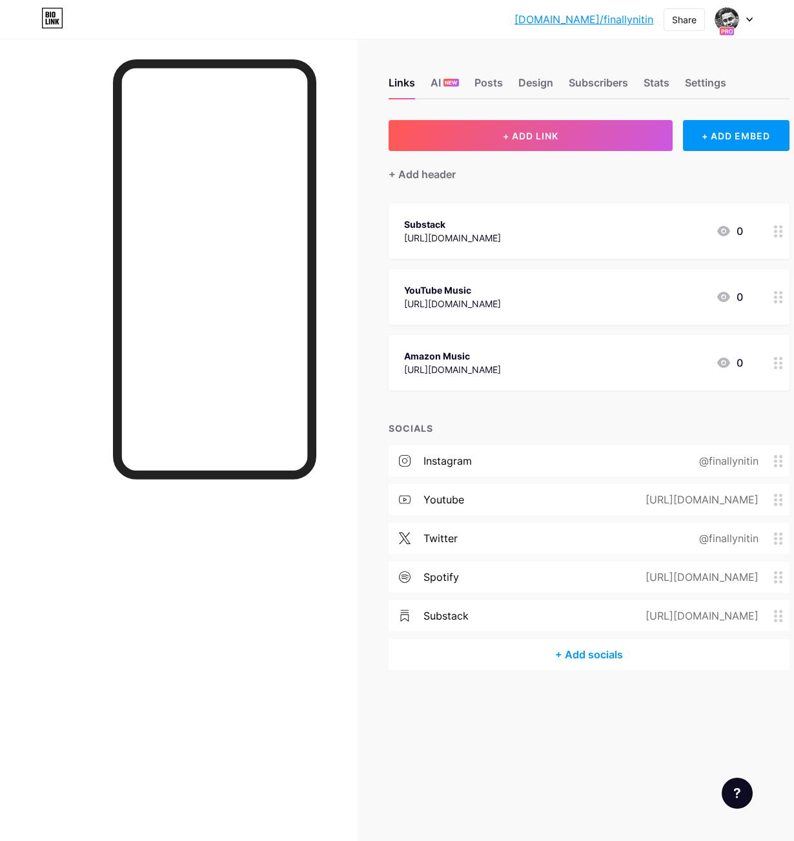
click at [551, 232] on icon at bounding box center [778, 231] width 9 height 12
click at [287, 477] on div "Delete" at bounding box center [285, 477] width 27 height 15
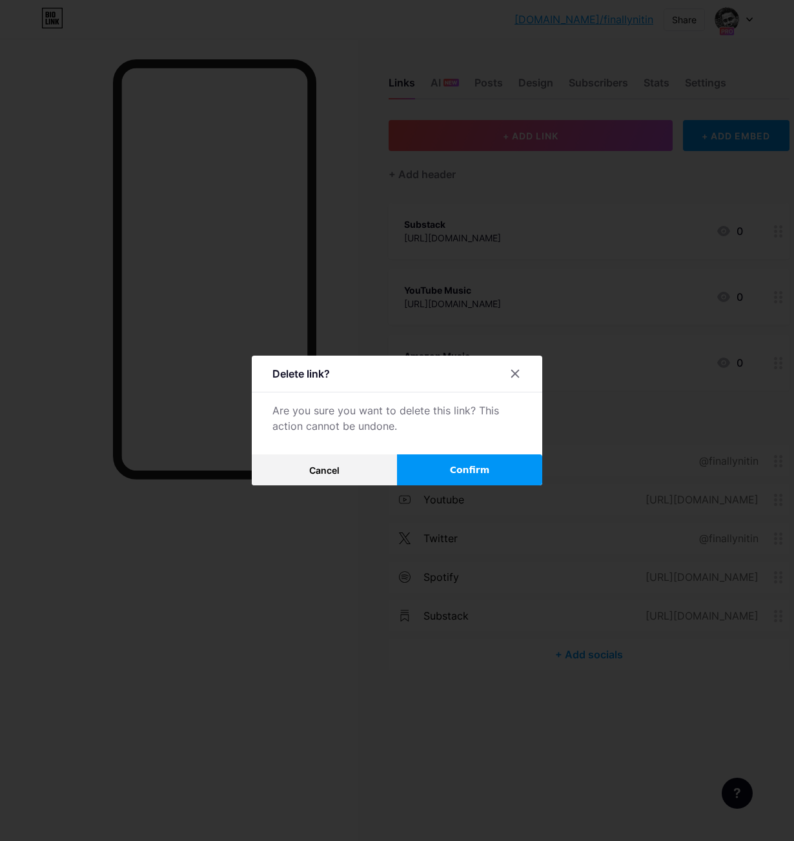
click at [476, 471] on span "Confirm" at bounding box center [470, 470] width 40 height 14
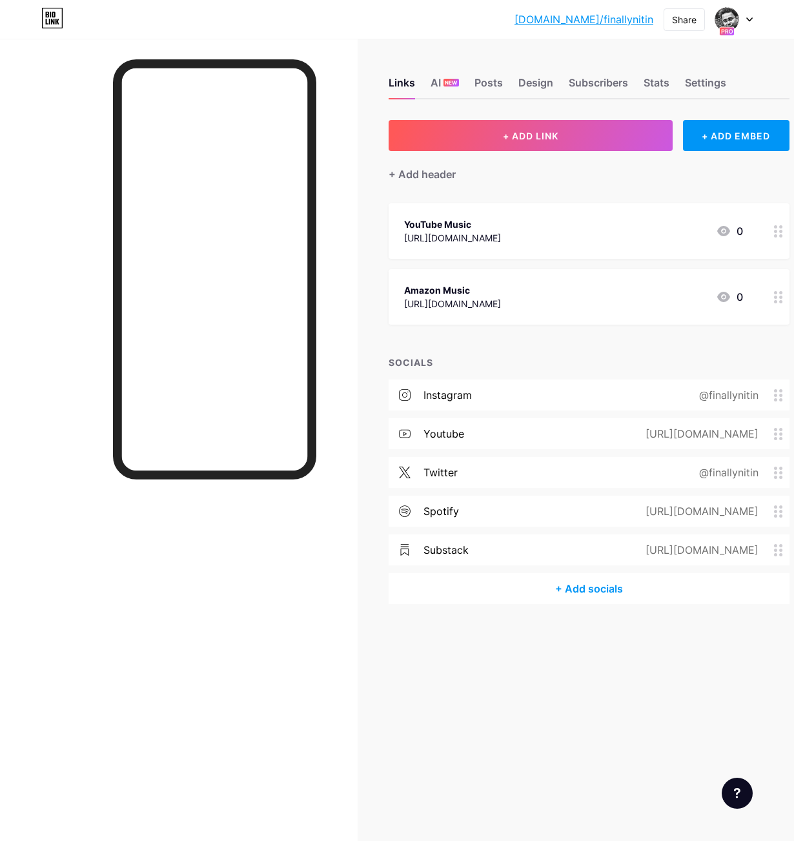
click at [321, 558] on div at bounding box center [179, 459] width 358 height 841
click at [501, 303] on div "[URL][DOMAIN_NAME]" at bounding box center [452, 304] width 97 height 14
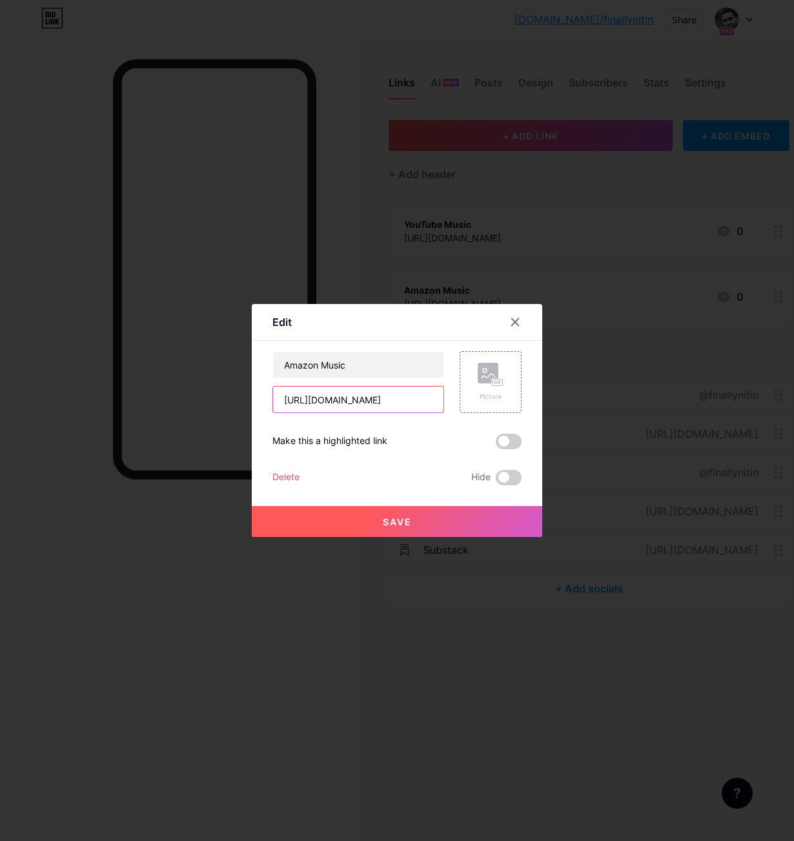
click at [359, 397] on input "[URL][DOMAIN_NAME]" at bounding box center [358, 400] width 170 height 26
click at [516, 321] on icon at bounding box center [515, 322] width 7 height 7
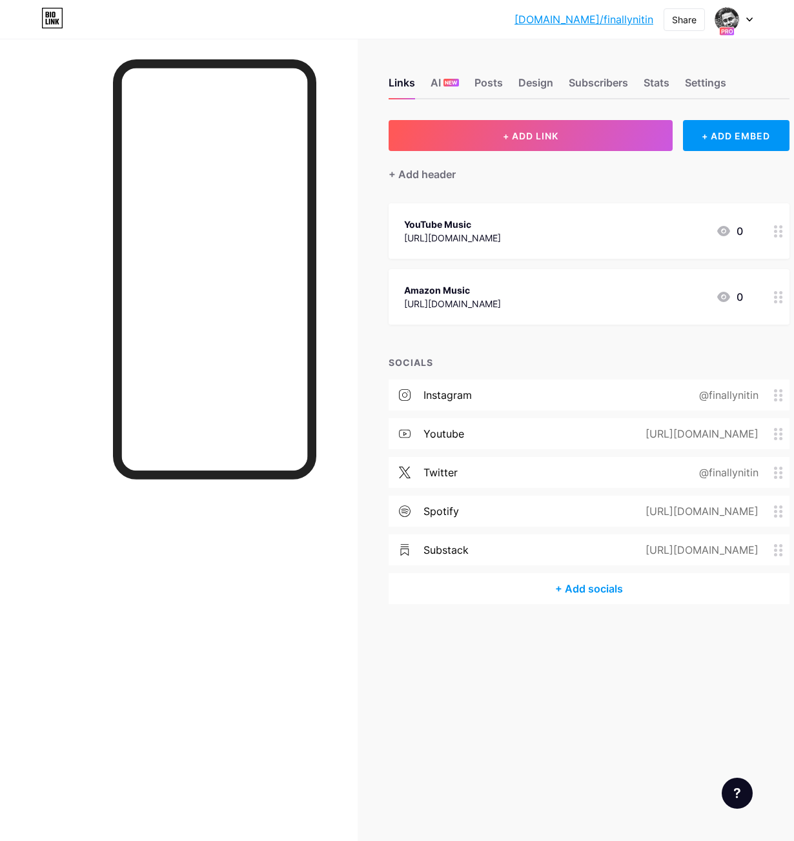
click at [551, 585] on div "+ Add socials" at bounding box center [589, 588] width 401 height 31
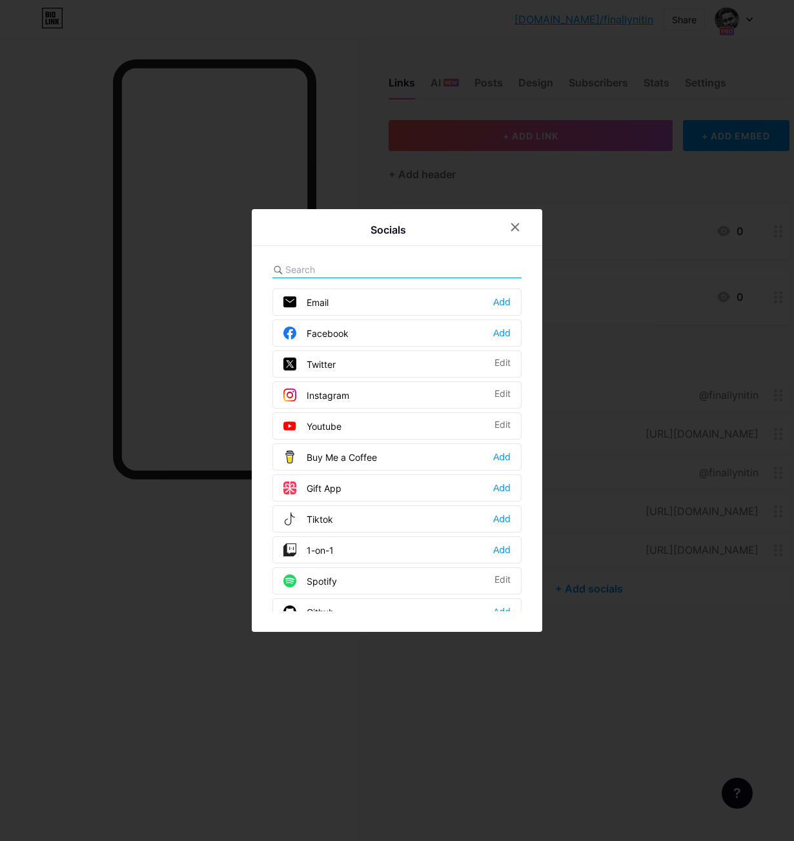
click at [341, 268] on input "text" at bounding box center [356, 270] width 143 height 14
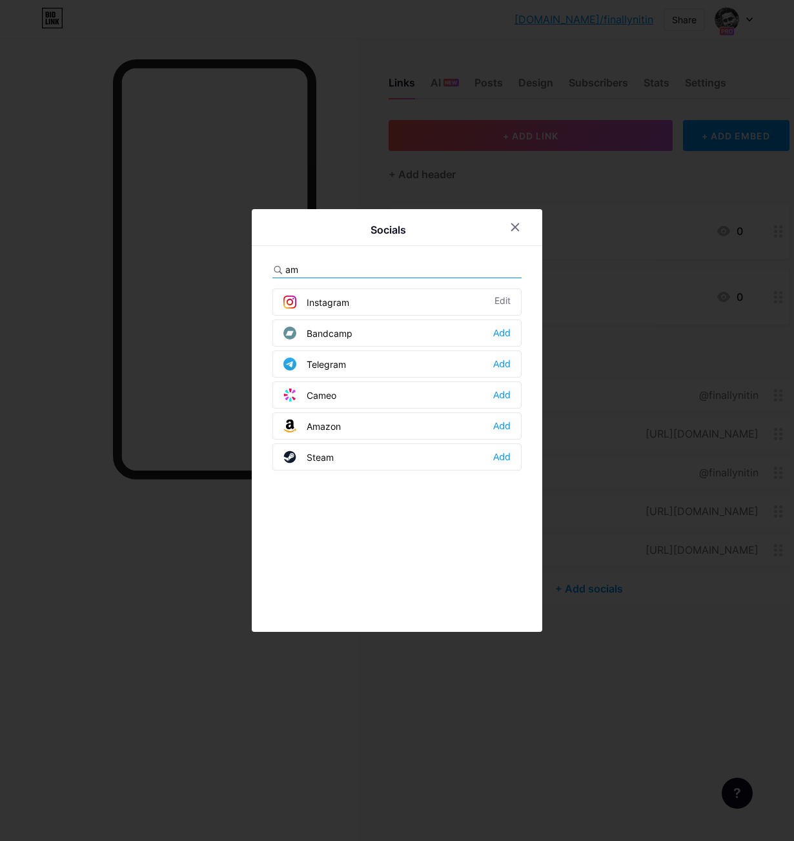
type input "a"
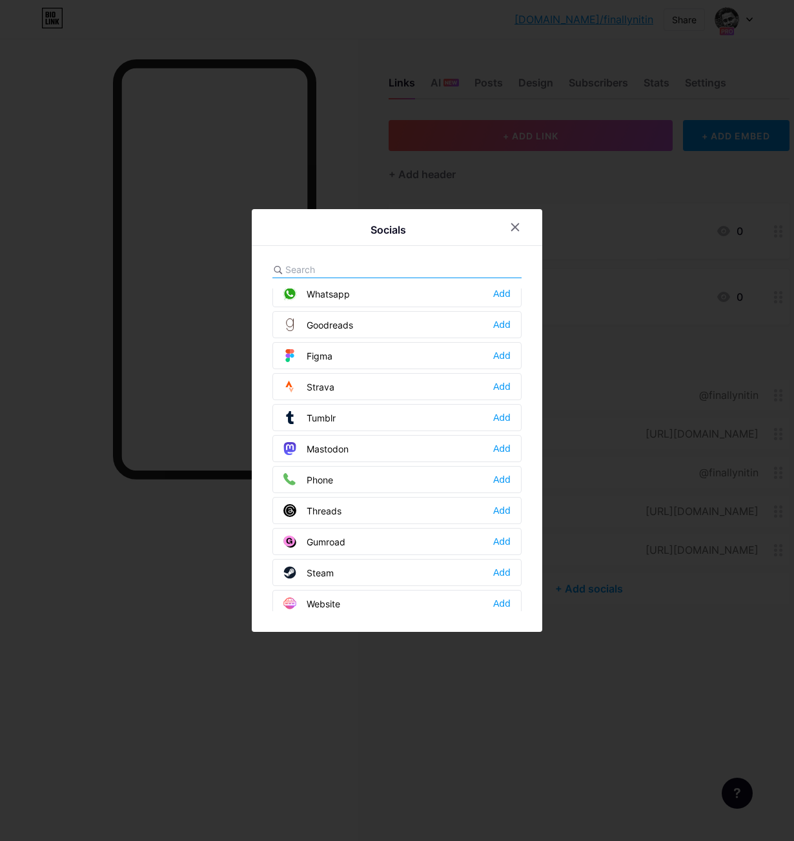
scroll to position [1164, 0]
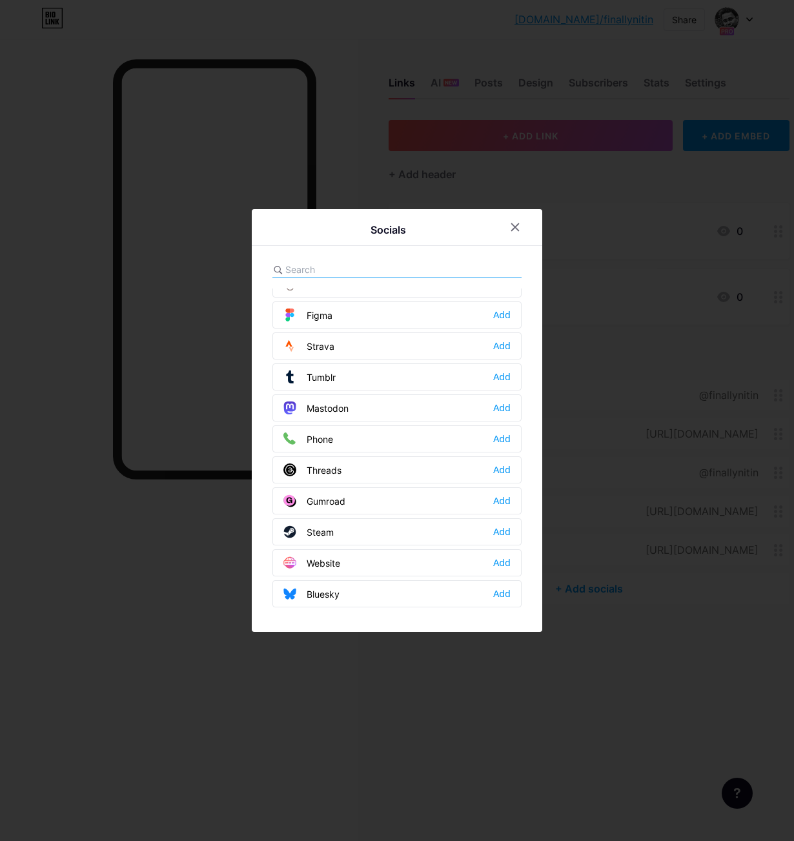
click at [365, 672] on div at bounding box center [397, 420] width 794 height 841
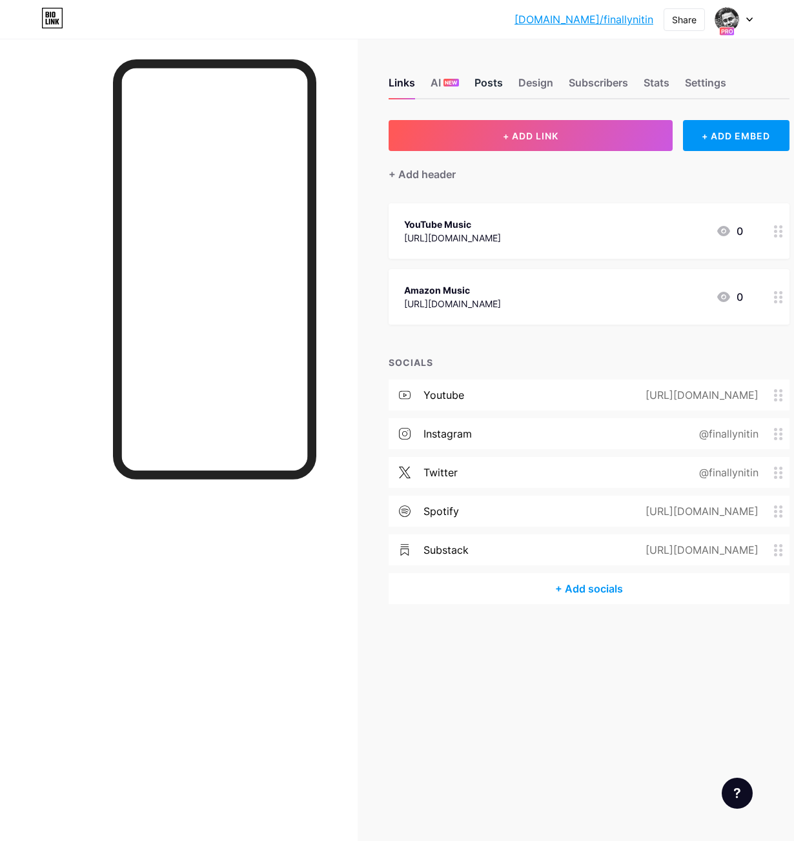
click at [486, 83] on div "Posts" at bounding box center [488, 86] width 28 height 23
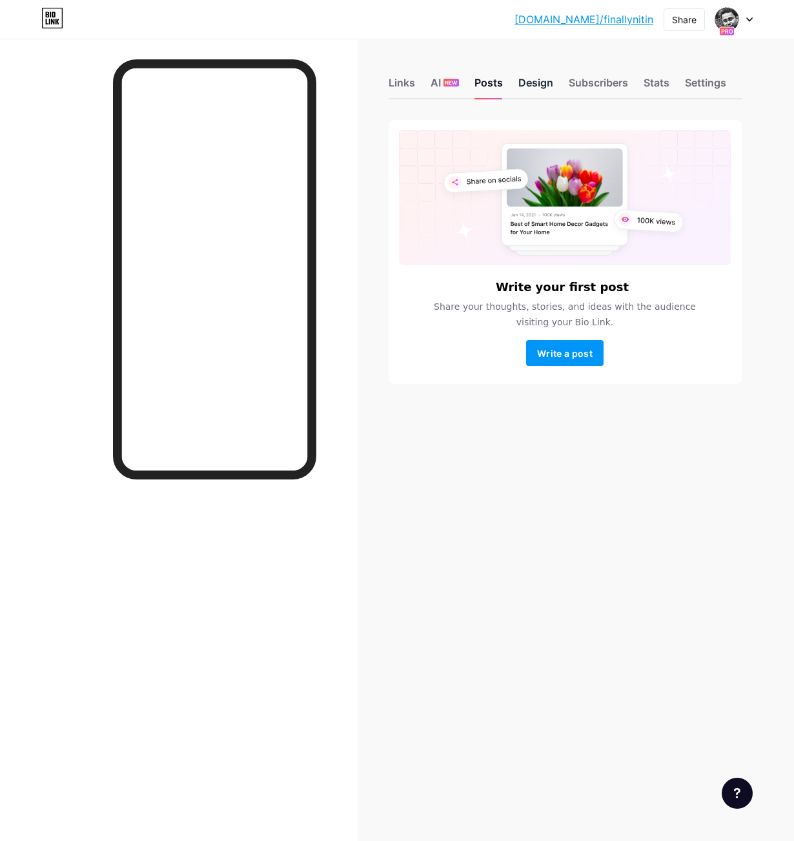
click at [539, 85] on div "Design" at bounding box center [535, 86] width 35 height 23
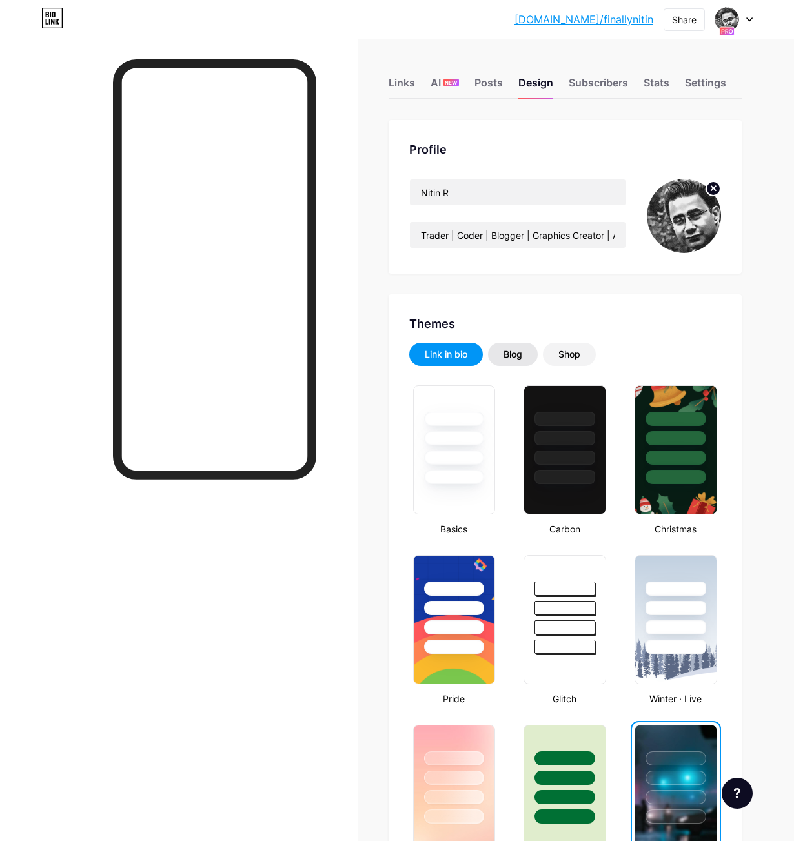
click at [523, 350] on div "Blog" at bounding box center [513, 354] width 50 height 23
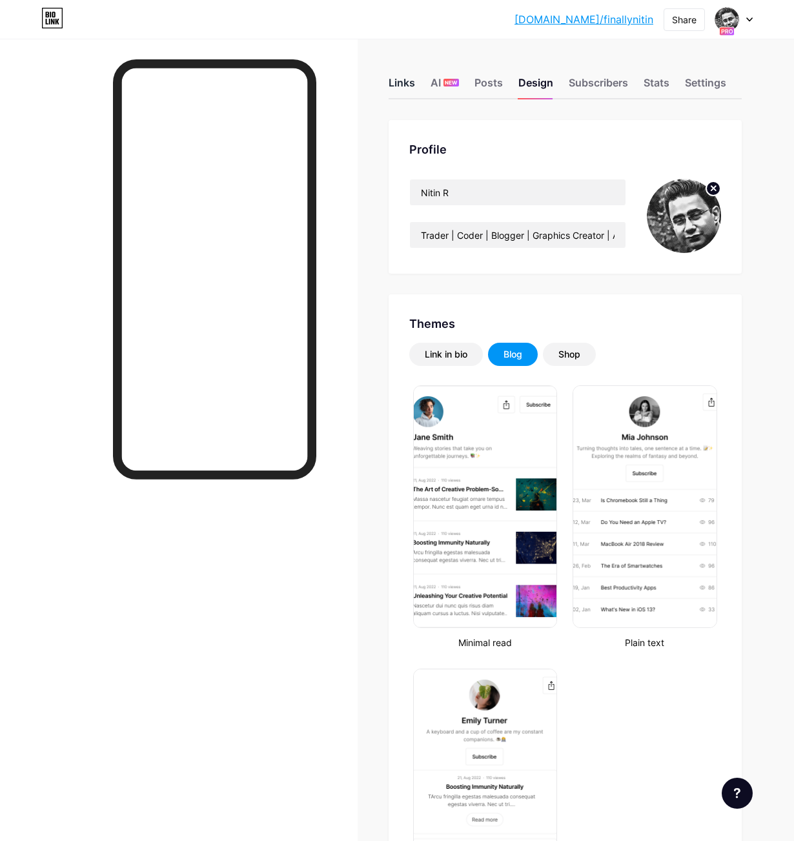
click at [404, 88] on div "Links" at bounding box center [402, 86] width 26 height 23
